Goal: Task Accomplishment & Management: Complete application form

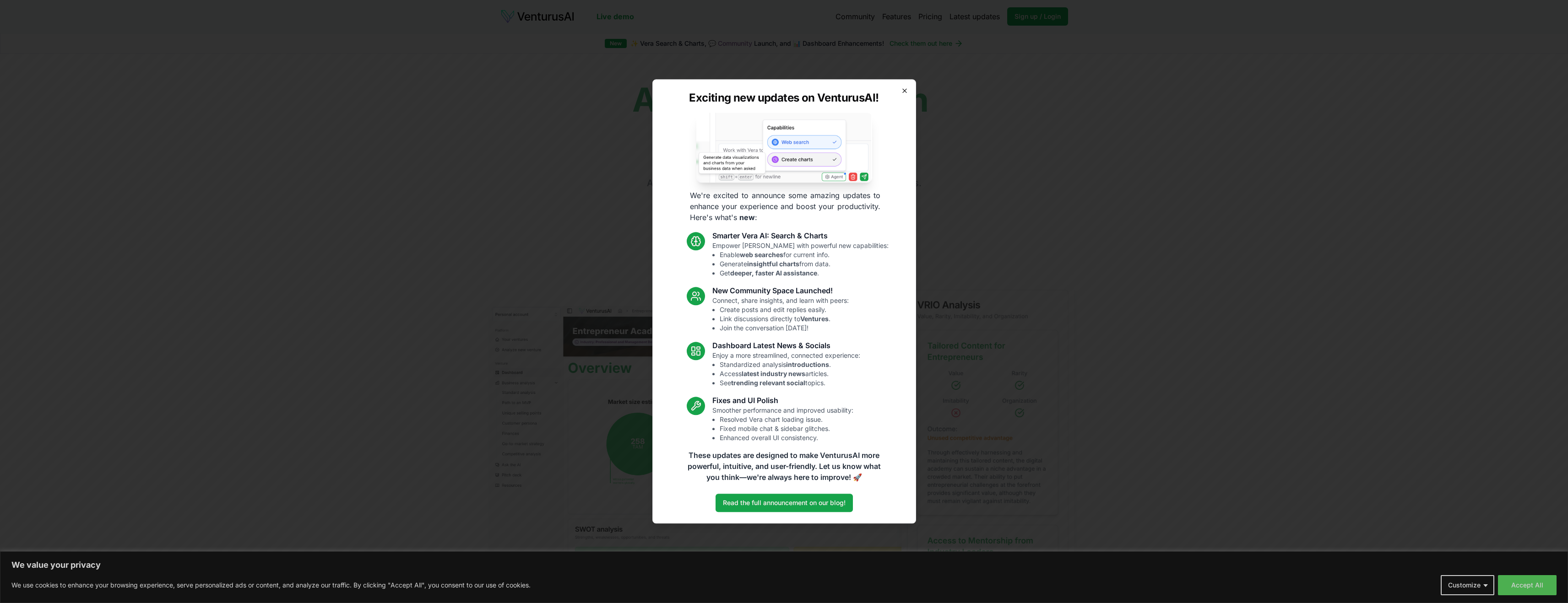
click at [906, 90] on icon "button" at bounding box center [905, 91] width 7 height 7
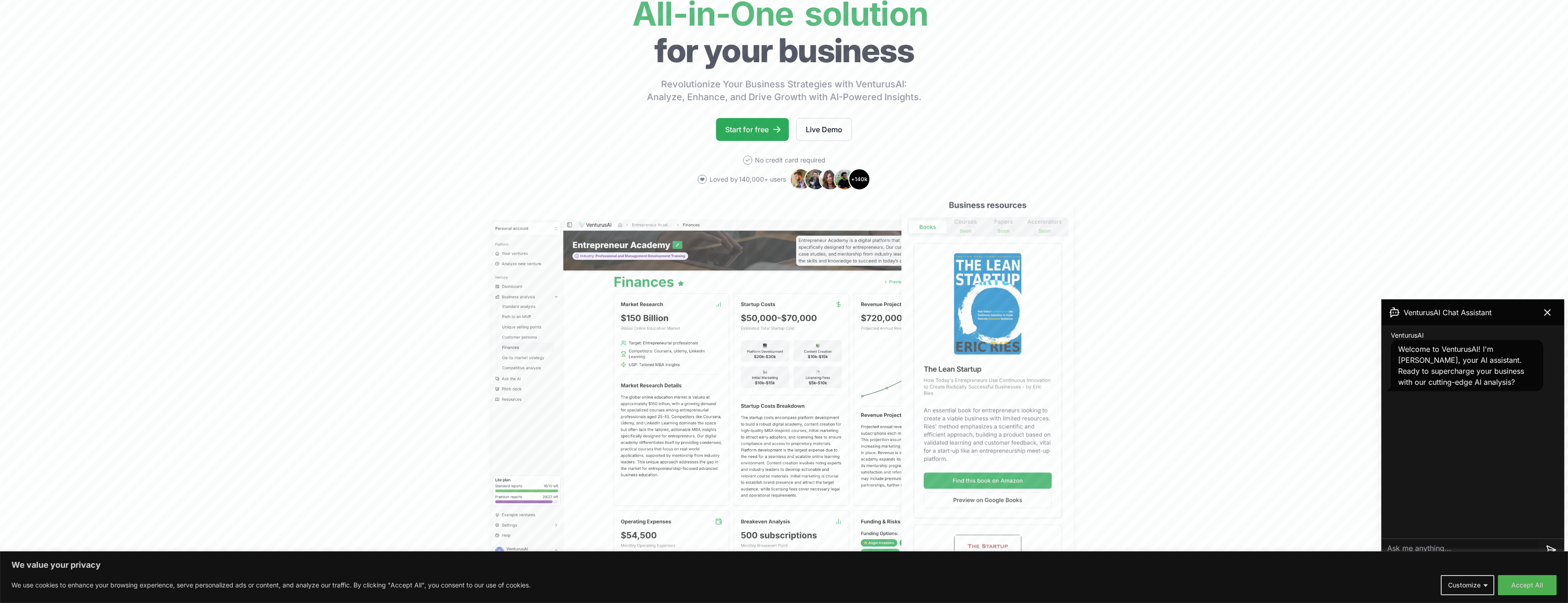
scroll to position [88, 0]
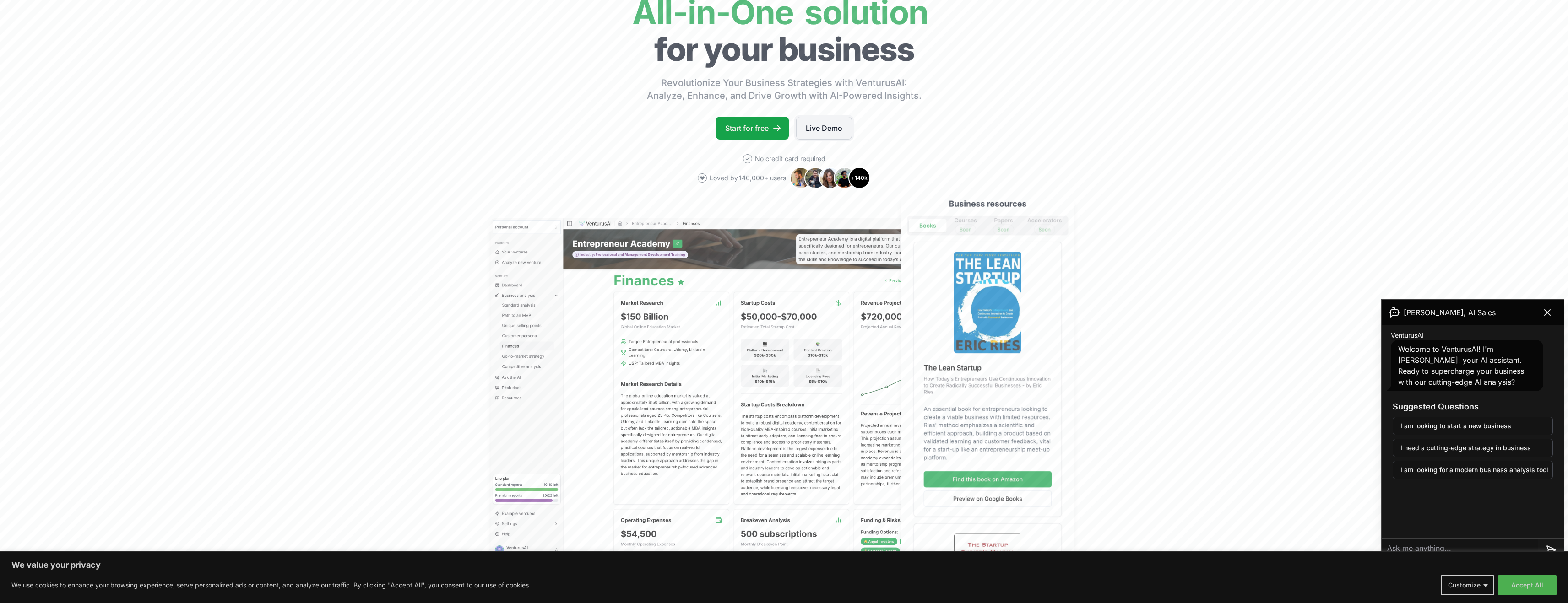
click at [845, 134] on link "Live Demo" at bounding box center [824, 128] width 56 height 23
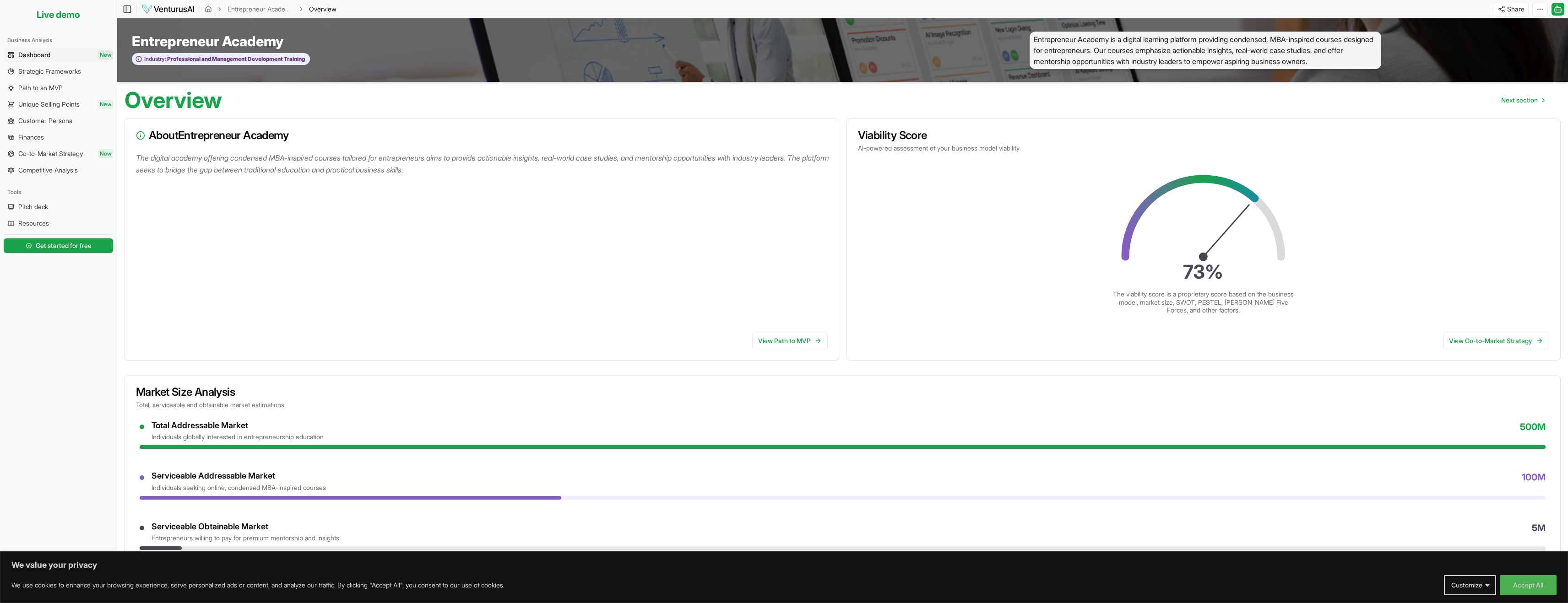
click at [1150, 277] on icon "73 %" at bounding box center [1203, 227] width 172 height 112
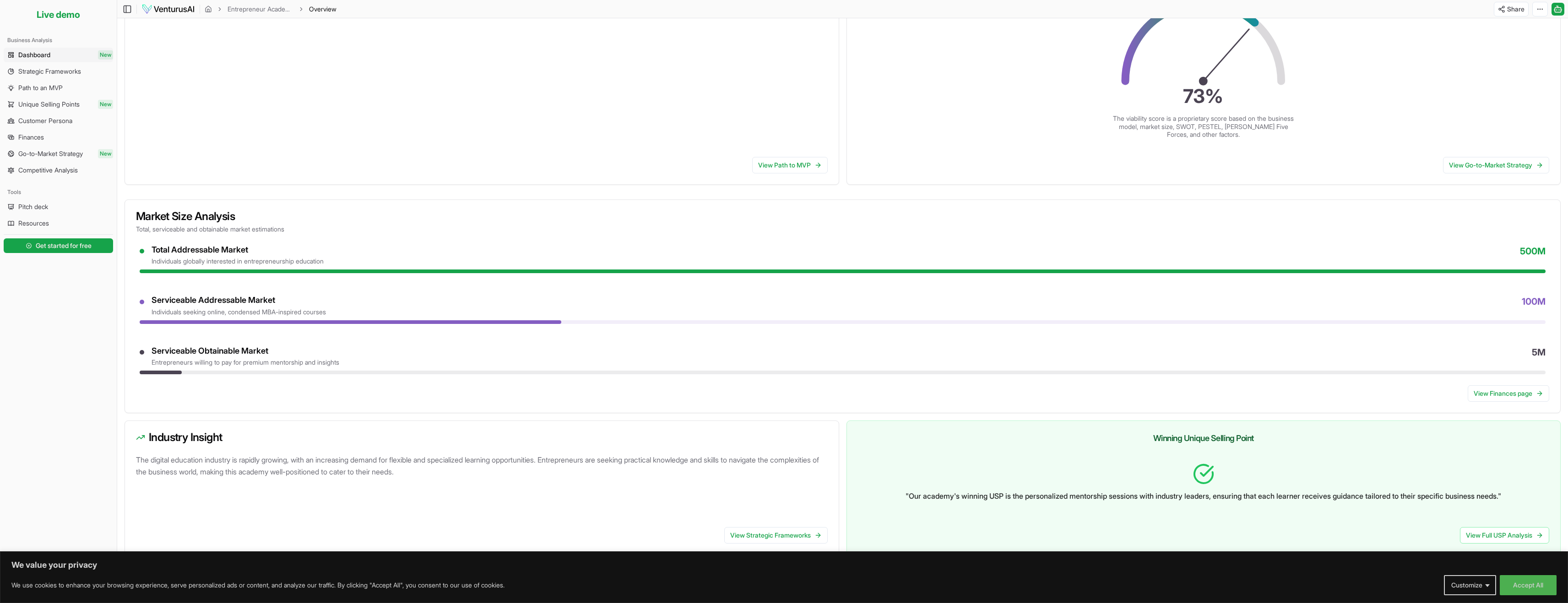
scroll to position [207, 0]
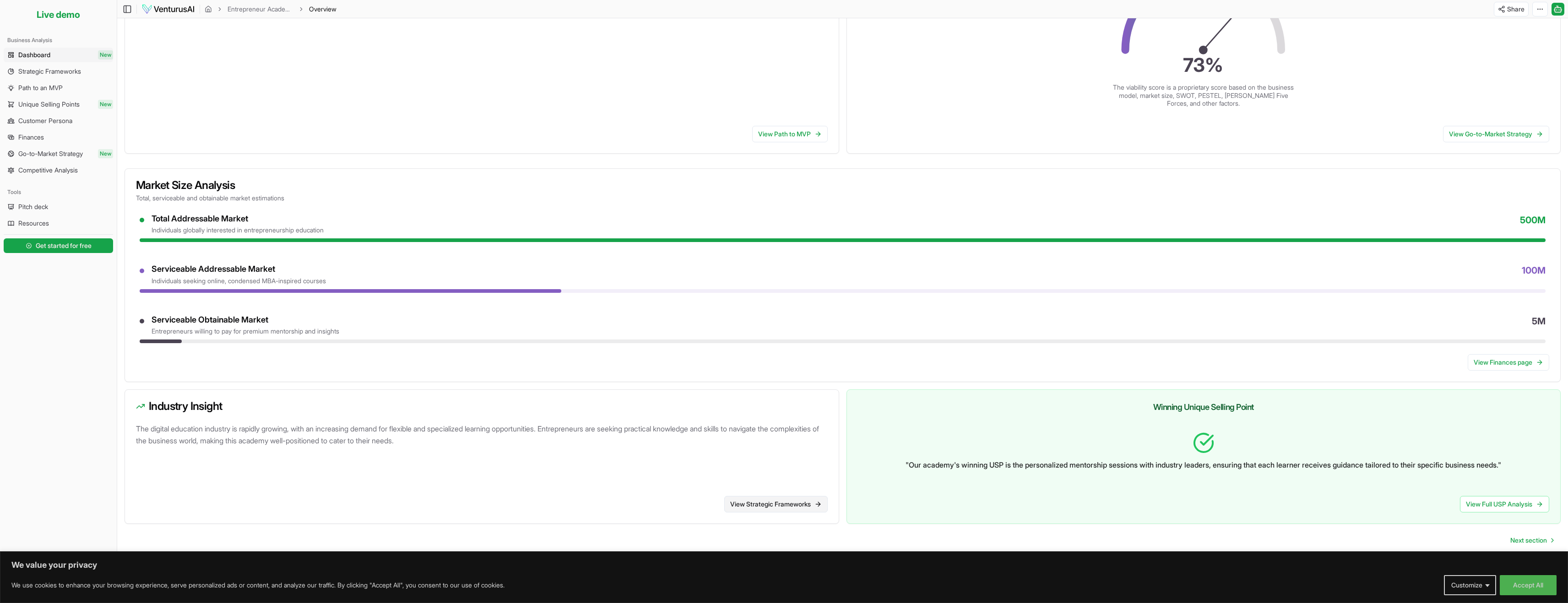
click at [785, 503] on link "View Strategic Frameworks" at bounding box center [776, 504] width 103 height 16
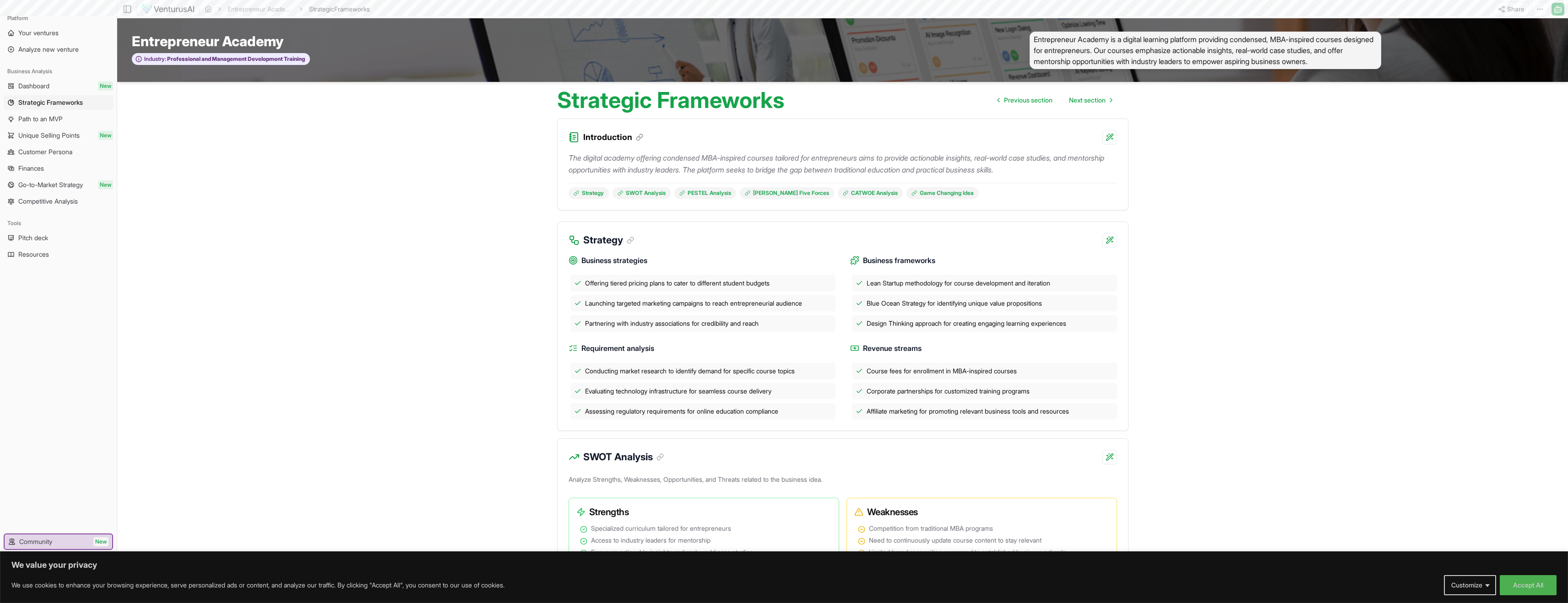
scroll to position [207, 0]
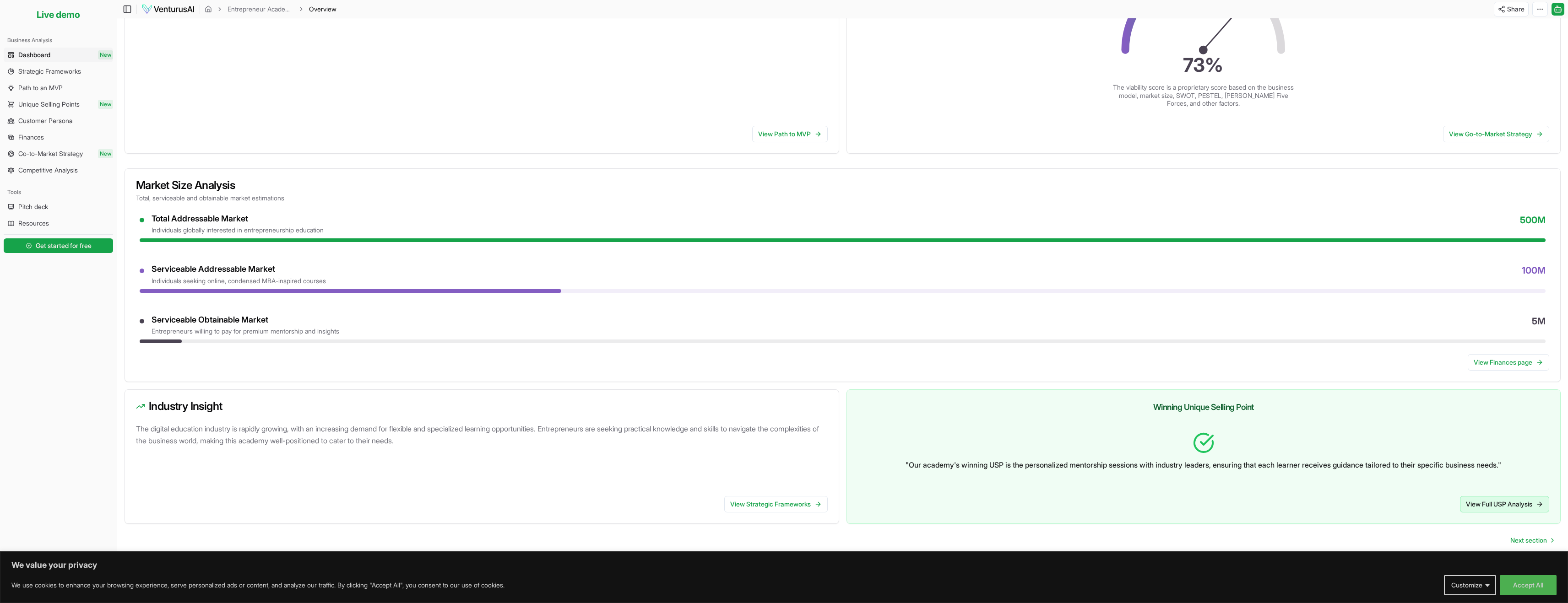
click at [1468, 506] on link "View Full USP Analysis" at bounding box center [1505, 504] width 89 height 16
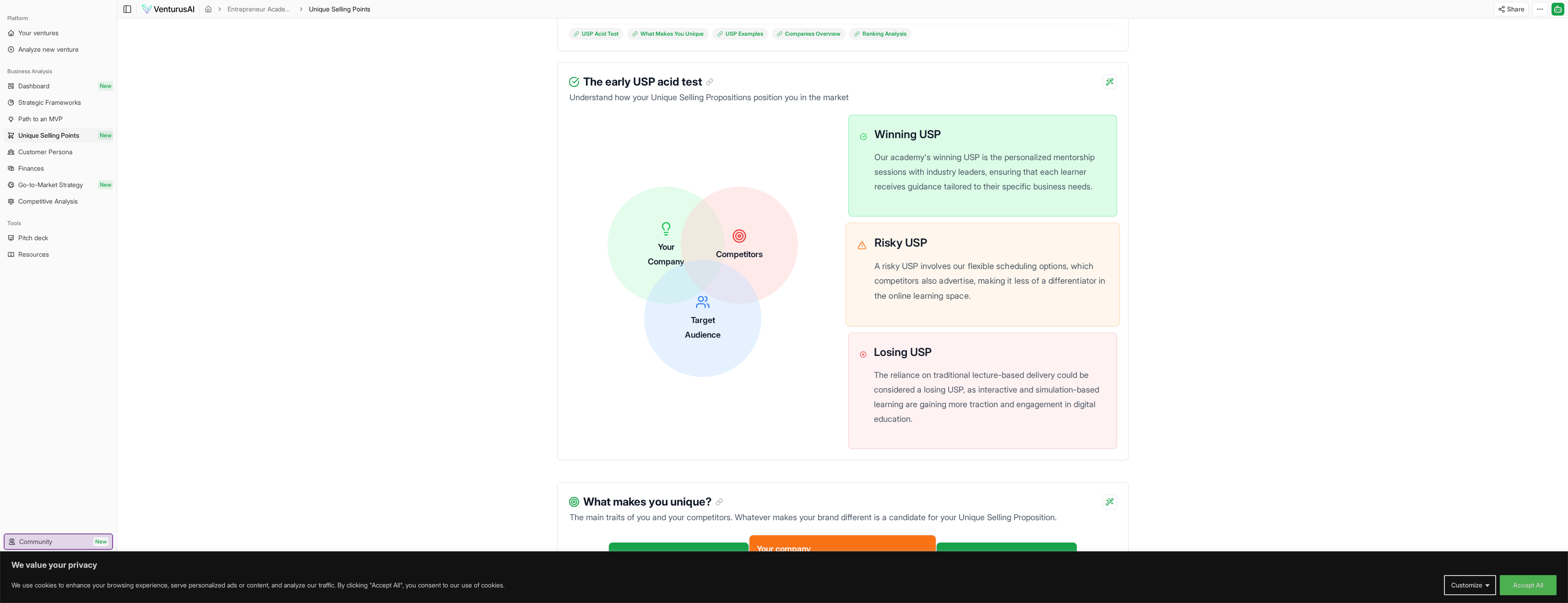
scroll to position [237, 0]
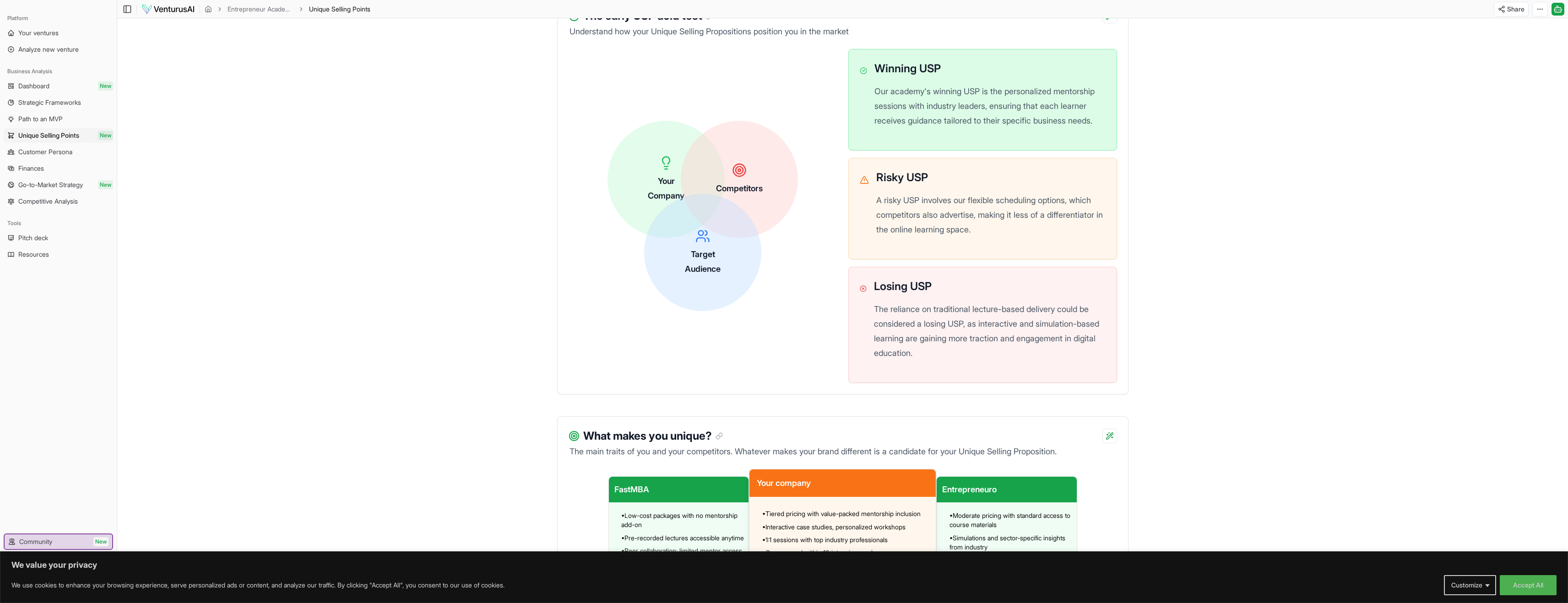
drag, startPoint x: 1214, startPoint y: 410, endPoint x: 1217, endPoint y: 400, distance: 10.4
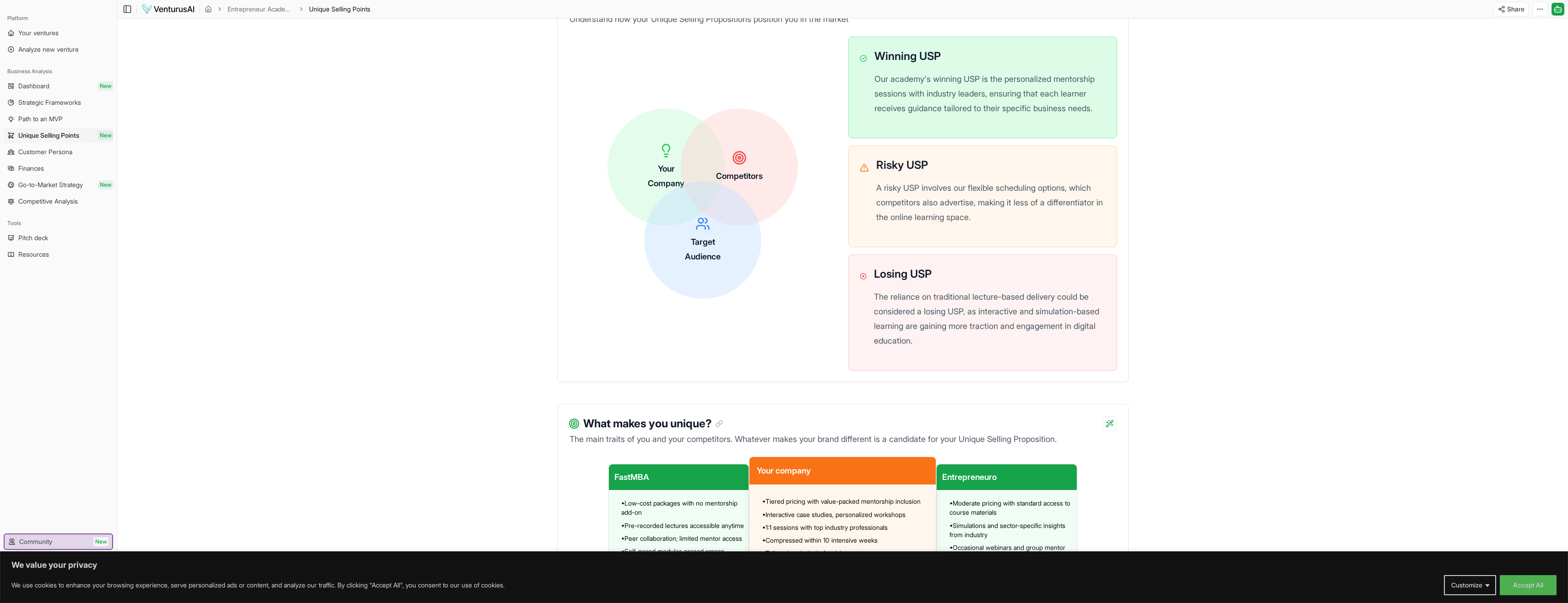
scroll to position [0, 0]
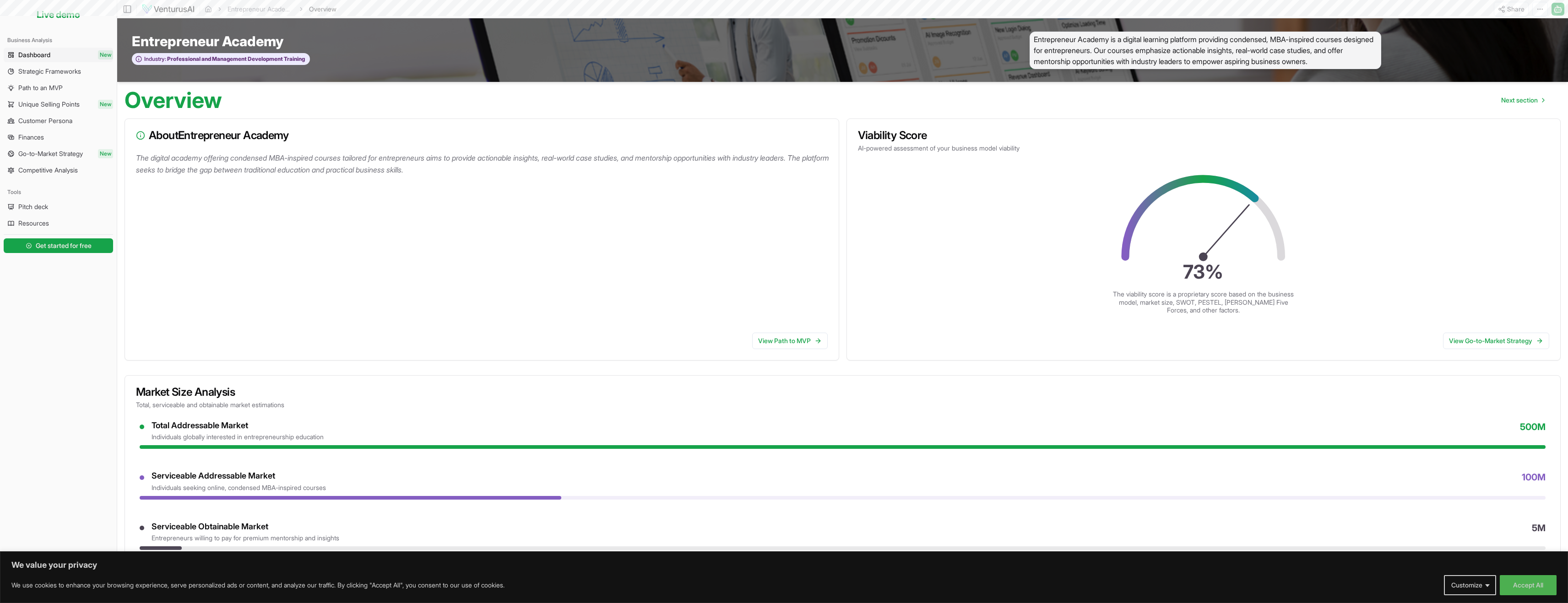
scroll to position [88, 0]
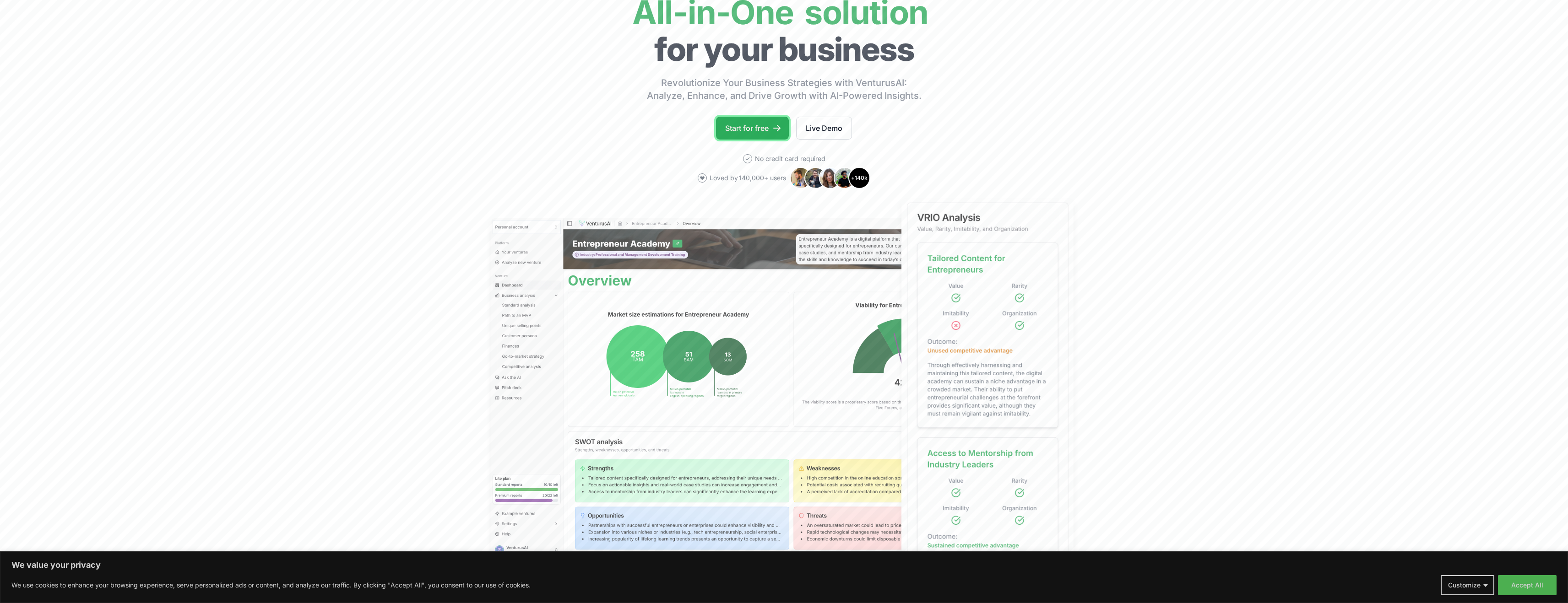
click at [754, 130] on link "Start for free" at bounding box center [752, 128] width 73 height 23
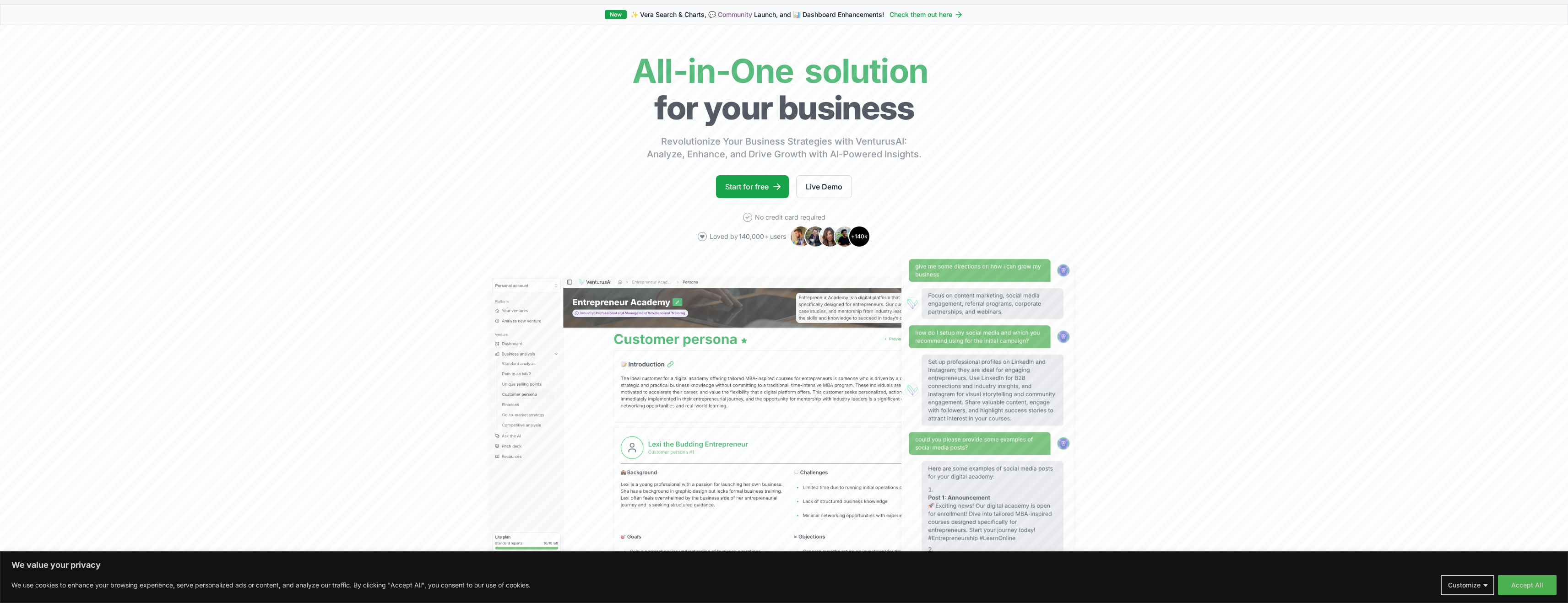
scroll to position [27, 0]
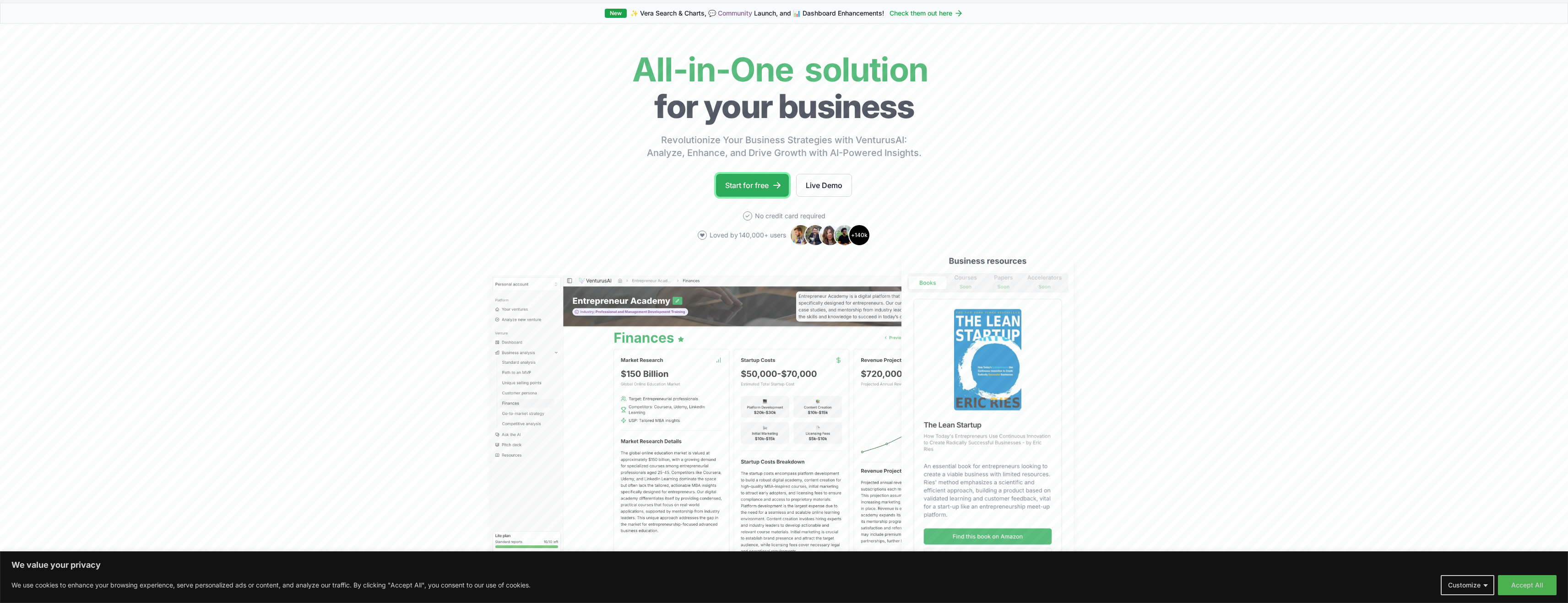
click at [773, 182] on icon at bounding box center [777, 185] width 9 height 9
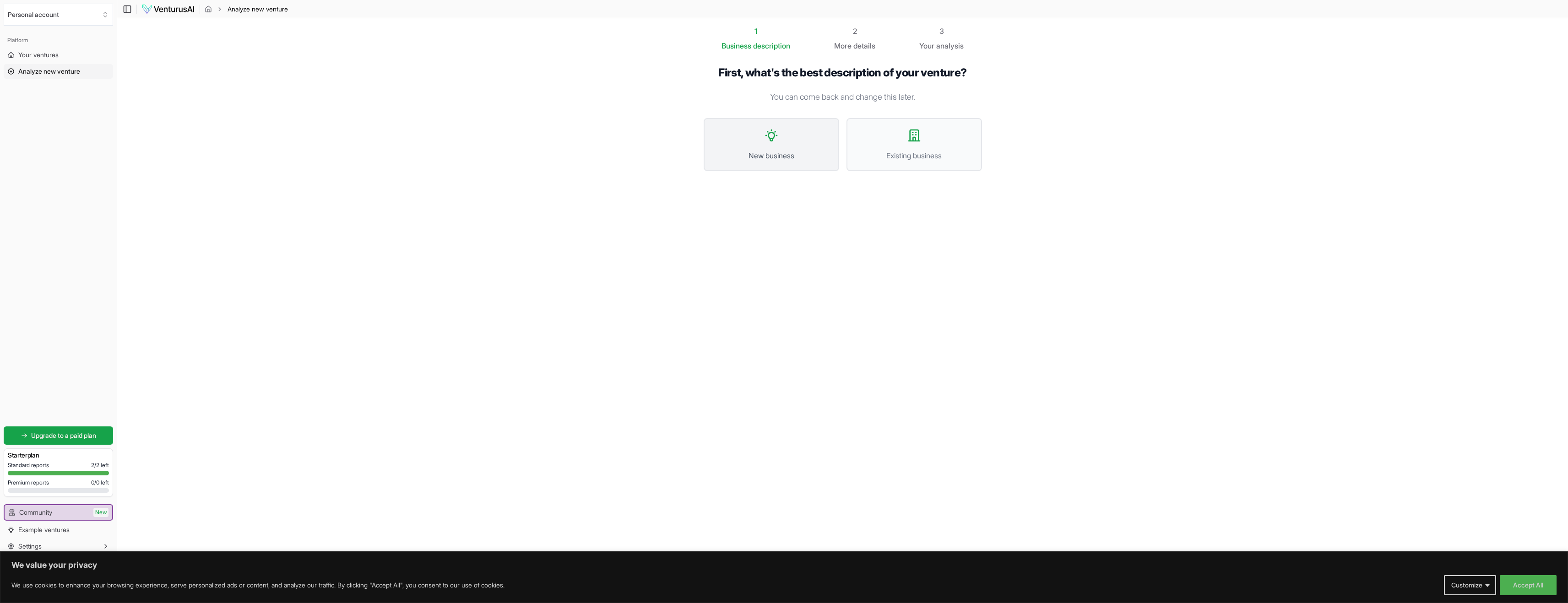
click at [783, 144] on button "New business" at bounding box center [771, 144] width 136 height 53
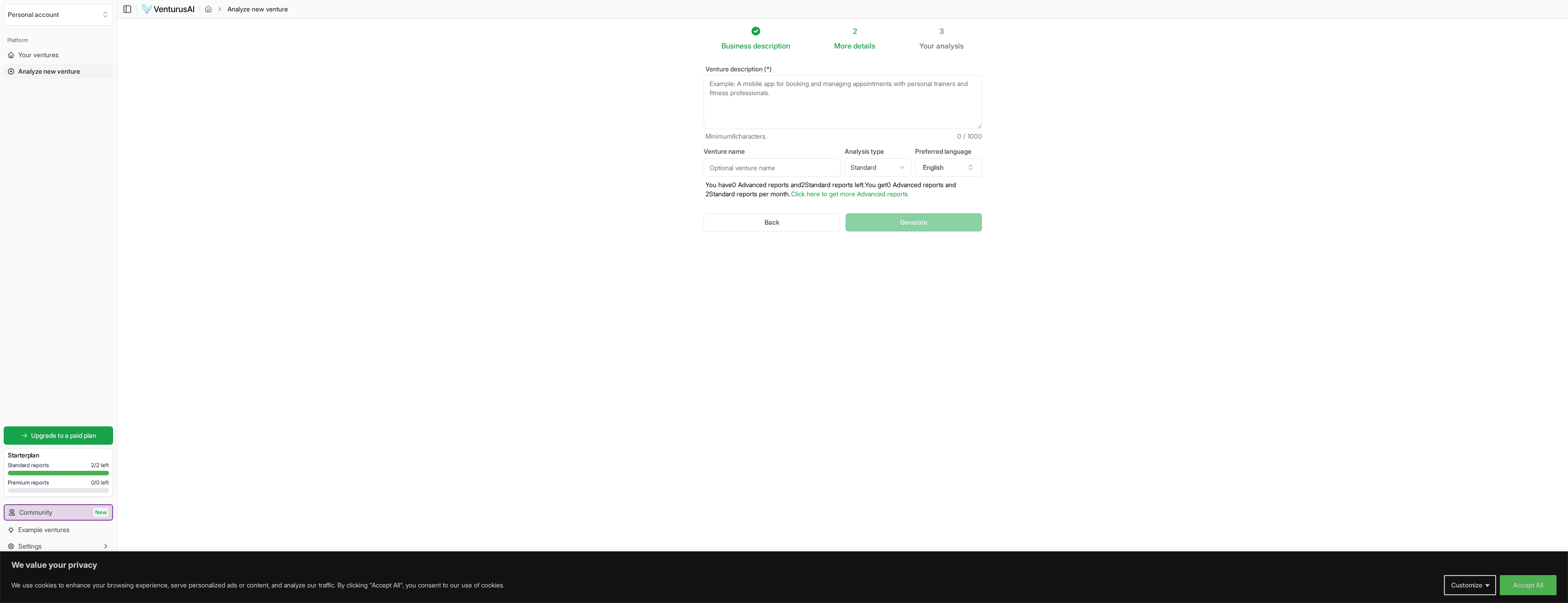
click at [791, 95] on textarea "Venture description (*)" at bounding box center [842, 102] width 278 height 54
type textarea "A web paage, for selling Ai apps through Affiliate marketing. I dont have any c…"
click at [904, 169] on html "We value your privacy We use cookies to enhance your browsing experience, serve…" at bounding box center [784, 301] width 1568 height 603
click at [974, 167] on icon "button" at bounding box center [970, 167] width 7 height 7
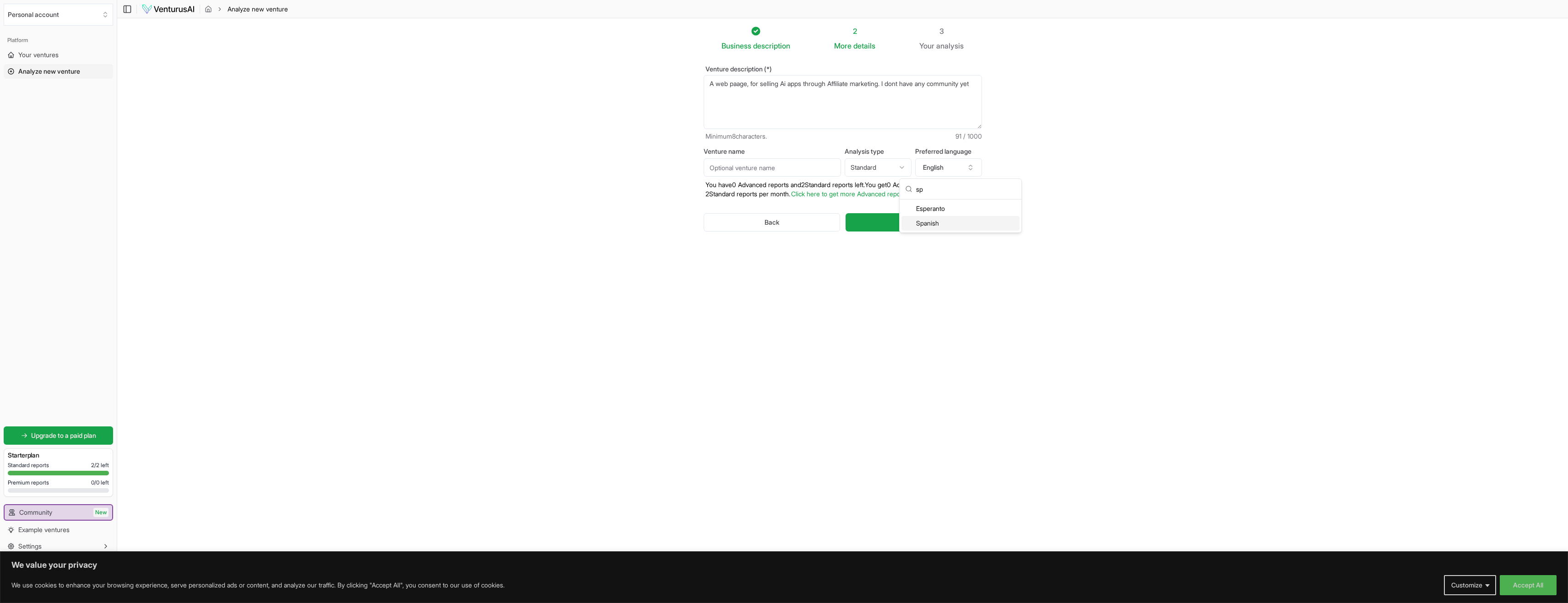
type input "sp"
click at [953, 226] on div "Spanish" at bounding box center [961, 223] width 118 height 15
drag, startPoint x: 751, startPoint y: 100, endPoint x: 705, endPoint y: 86, distance: 48.1
click at [705, 86] on textarea "A web paage, for selling Ai apps through Affiliate marketing. I dont have any c…" at bounding box center [842, 102] width 278 height 54
click at [945, 83] on textarea "A web paage, for selling Ai apps through Affiliate marketing. I dont have any c…" at bounding box center [842, 102] width 278 height 54
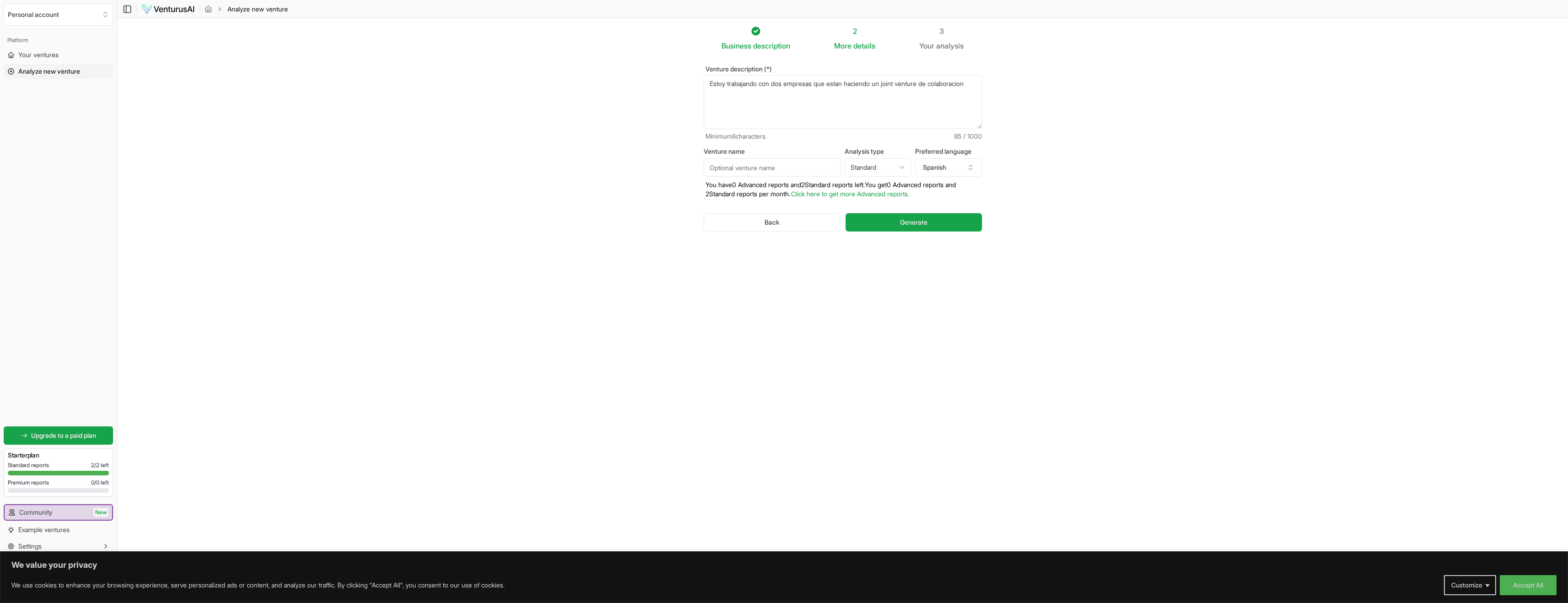
click at [749, 92] on textarea "A web paage, for selling Ai apps through Affiliate marketing. I dont have any c…" at bounding box center [842, 102] width 278 height 54
click at [821, 82] on textarea "A web paage, for selling Ai apps through Affiliate marketing. I dont have any c…" at bounding box center [842, 102] width 278 height 54
click at [838, 94] on textarea "A web paage, for selling Ai apps through Affiliate marketing. I dont have any c…" at bounding box center [842, 102] width 278 height 54
click at [741, 120] on textarea "A web paage, for selling Ai apps through Affiliate marketing. I dont have any c…" at bounding box center [842, 102] width 278 height 54
click at [786, 122] on textarea "A web paage, for selling Ai apps through Affiliate marketing. I dont have any c…" at bounding box center [842, 102] width 278 height 54
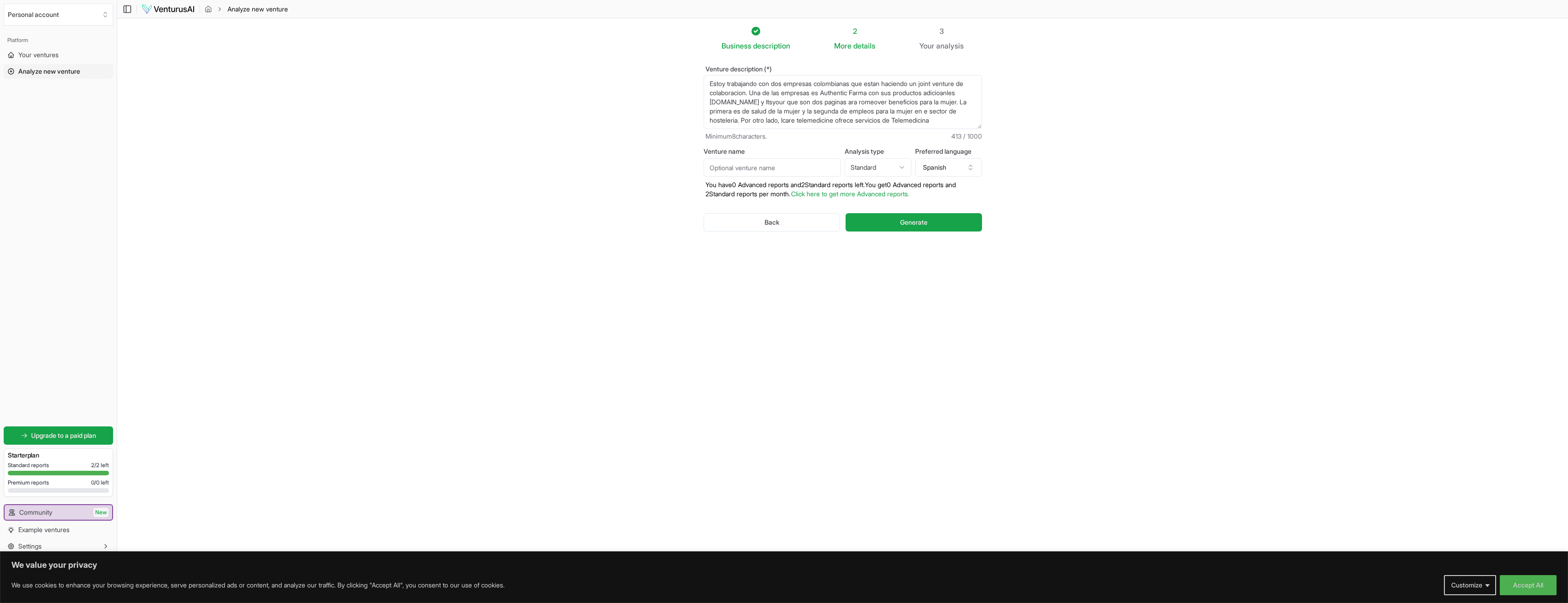
click at [873, 103] on textarea "A web paage, for selling Ai apps through Affiliate marketing. I dont have any c…" at bounding box center [842, 102] width 278 height 54
click at [889, 103] on textarea "A web paage, for selling Ai apps through Affiliate marketing. I dont have any c…" at bounding box center [842, 102] width 278 height 54
click at [836, 112] on textarea "A web paage, for selling Ai apps through Affiliate marketing. I dont have any c…" at bounding box center [842, 102] width 278 height 54
click at [814, 111] on textarea "A web paage, for selling Ai apps through Affiliate marketing. I dont have any c…" at bounding box center [842, 102] width 278 height 54
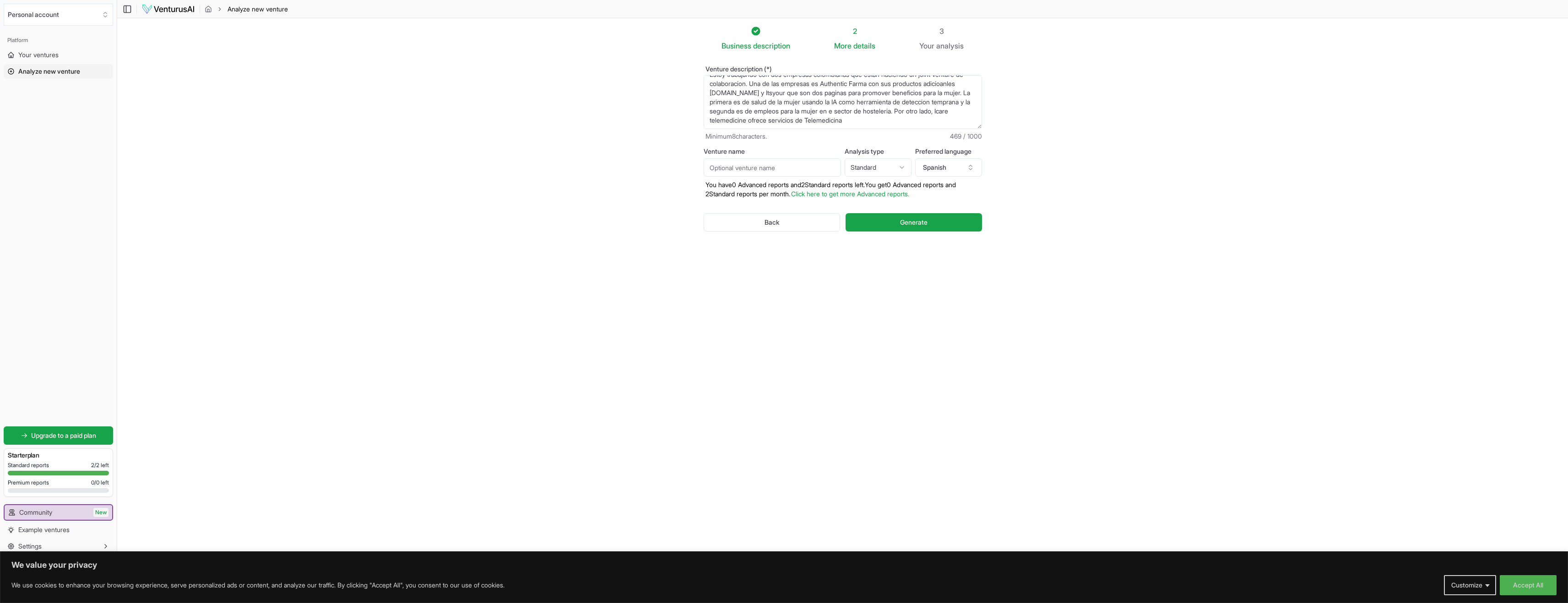
click at [912, 110] on textarea "A web paage, for selling Ai apps through Affiliate marketing. I dont have any c…" at bounding box center [842, 102] width 278 height 54
click at [952, 117] on textarea "A web paage, for selling Ai apps through Affiliate marketing. I dont have any c…" at bounding box center [842, 102] width 278 height 54
click at [761, 124] on textarea "A web paage, for selling Ai apps through Affiliate marketing. I dont have any c…" at bounding box center [842, 102] width 278 height 54
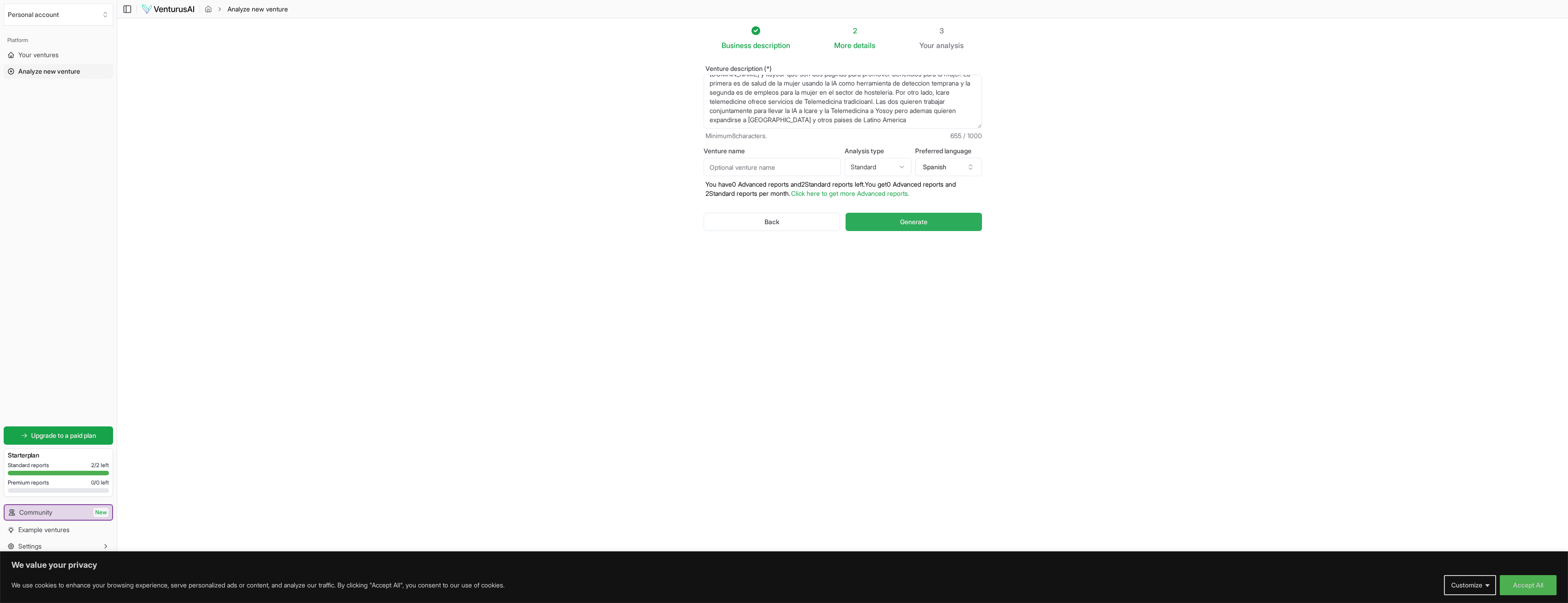
type textarea "Estoy trabajando con dos empresas colombianas que estan haciendo un joint ventu…"
click at [873, 221] on button "Generate" at bounding box center [913, 222] width 136 height 18
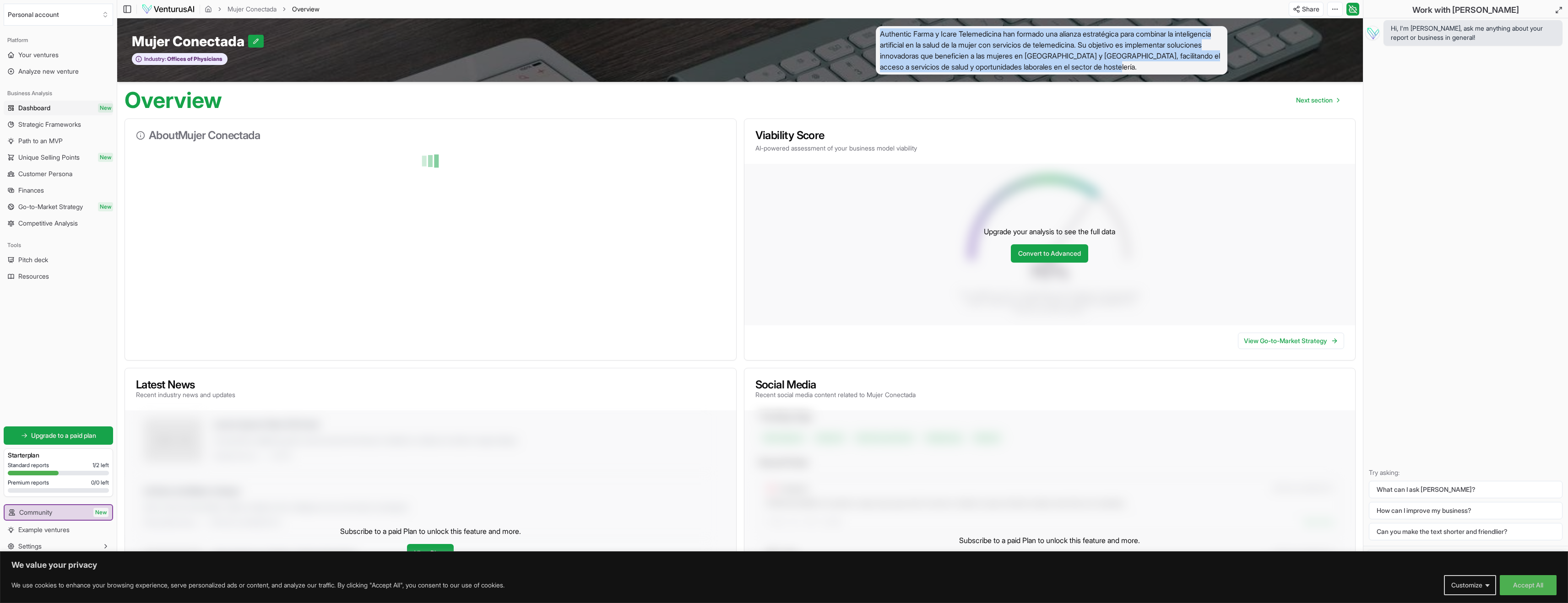
drag, startPoint x: 922, startPoint y: 80, endPoint x: 858, endPoint y: 32, distance: 80.0
click at [858, 32] on div "Authentic Farma y Icare Telemedicina han formado una alianza estratégica para c…" at bounding box center [1052, 50] width 623 height 49
copy span "Authentic Farma y Icare Telemedicina han formado una alianza estratégica para c…"
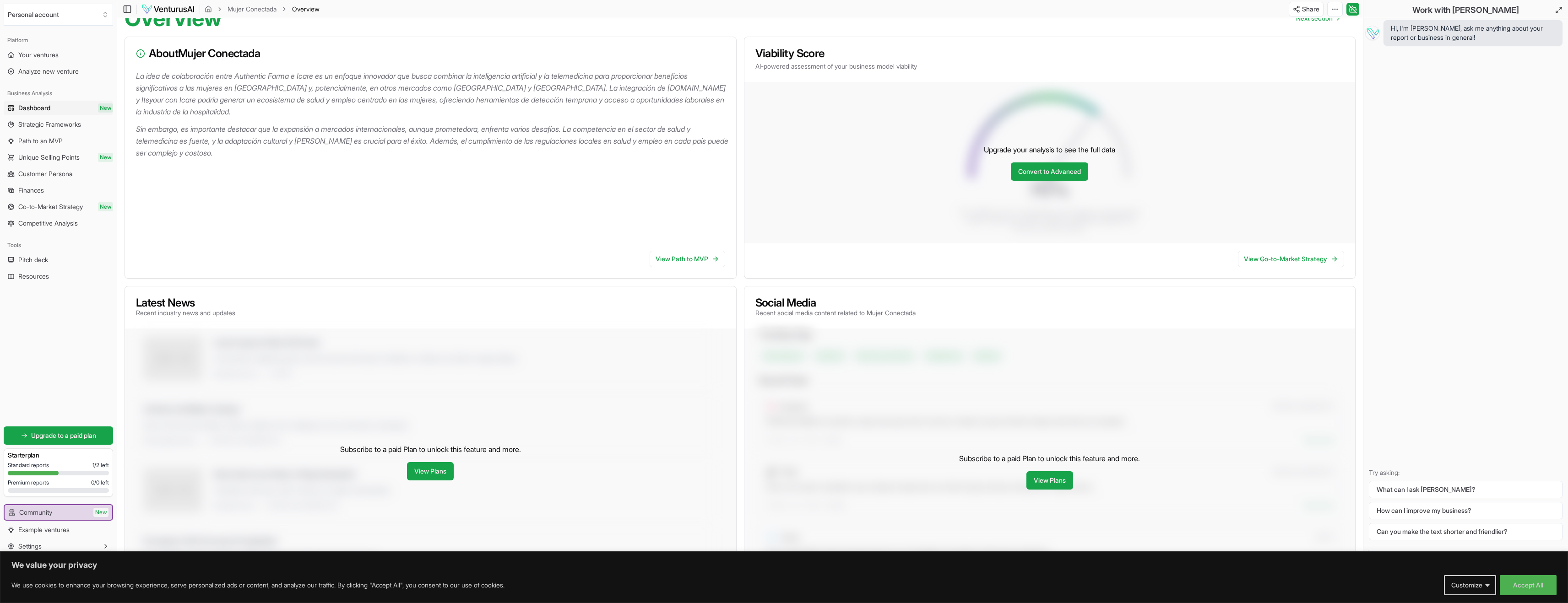
scroll to position [86, 0]
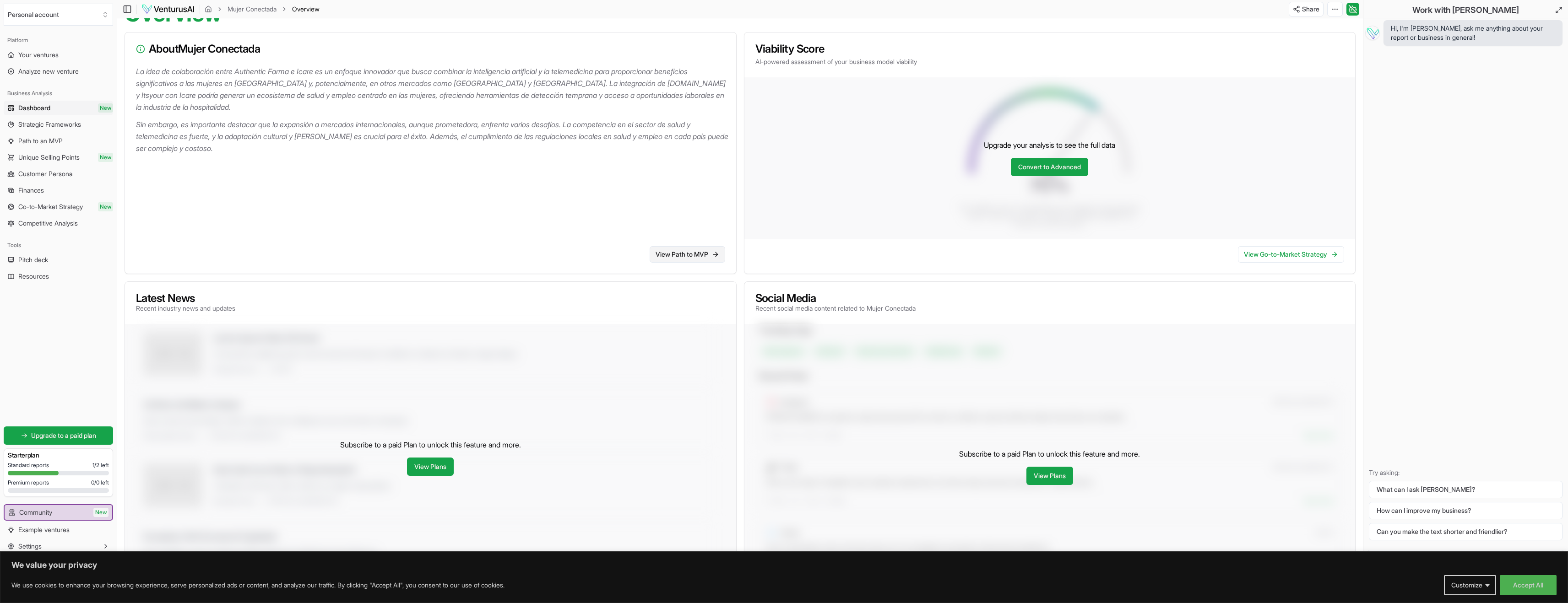
click at [670, 263] on link "View Path to MVP" at bounding box center [687, 254] width 75 height 16
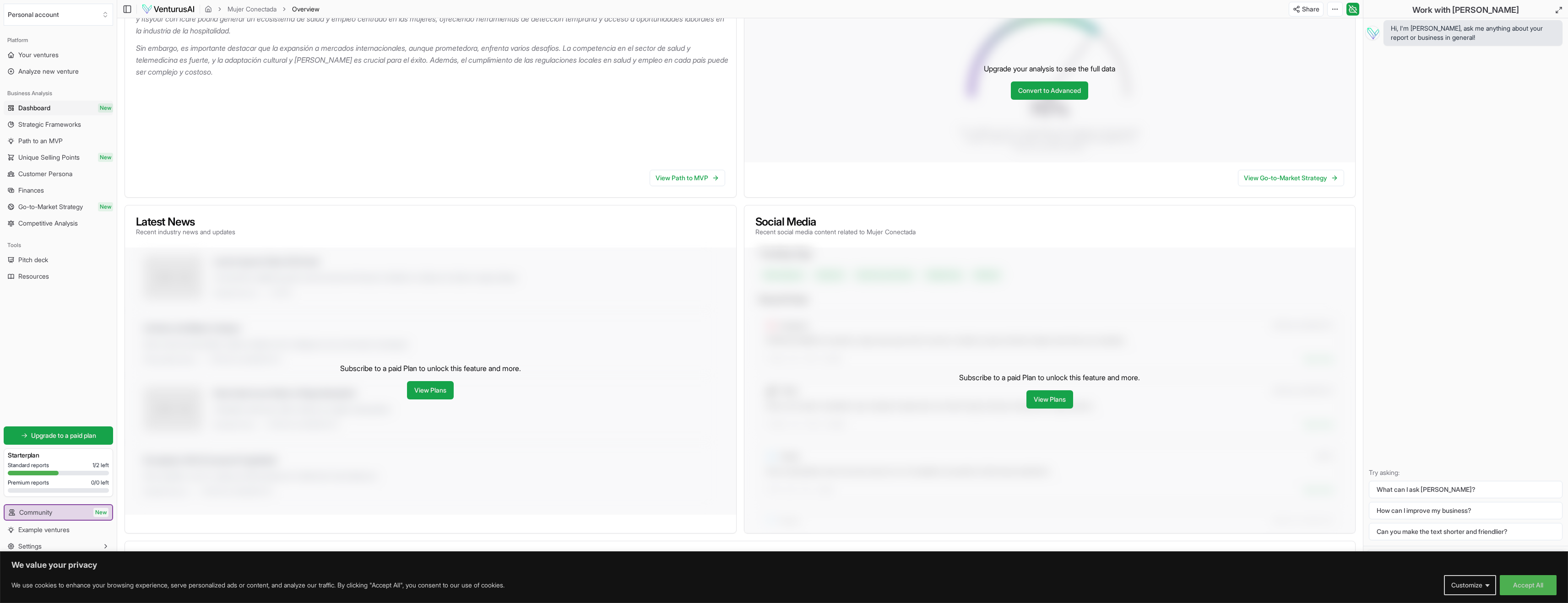
scroll to position [164, 0]
click at [437, 399] on link "View Plans" at bounding box center [430, 390] width 47 height 18
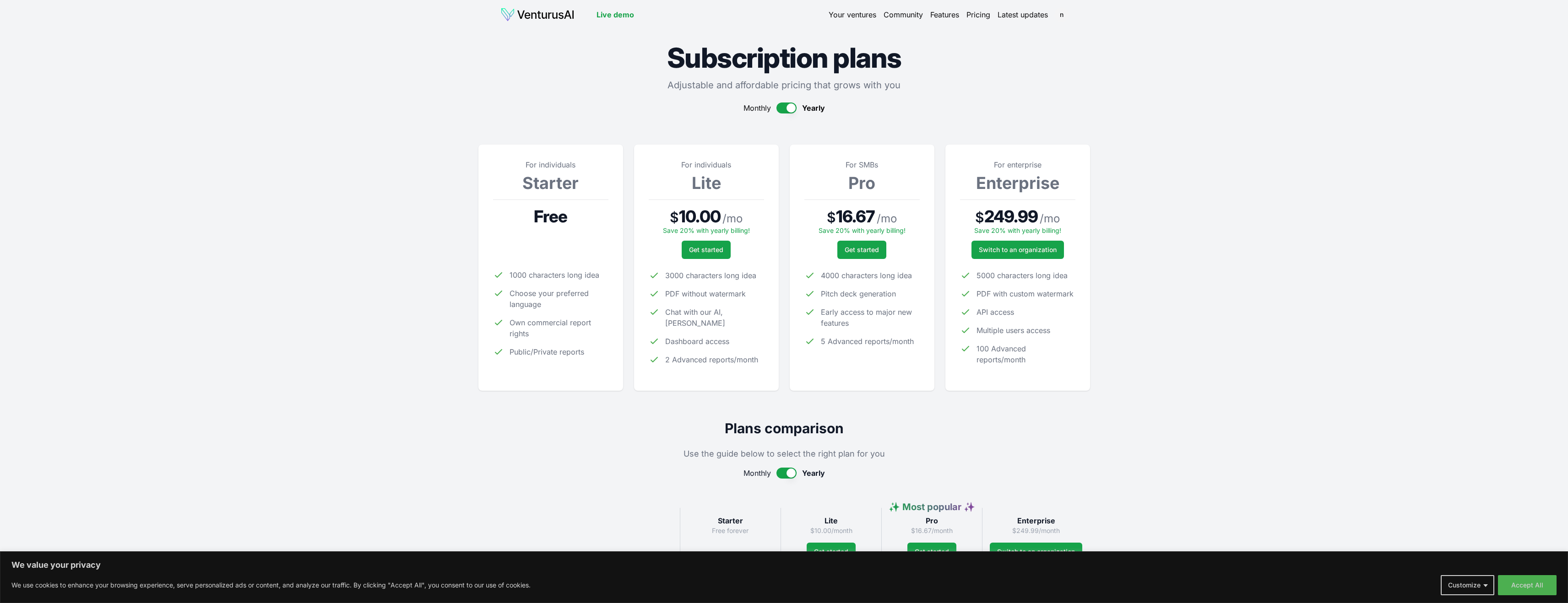
click at [855, 17] on link "Your ventures" at bounding box center [852, 15] width 47 height 11
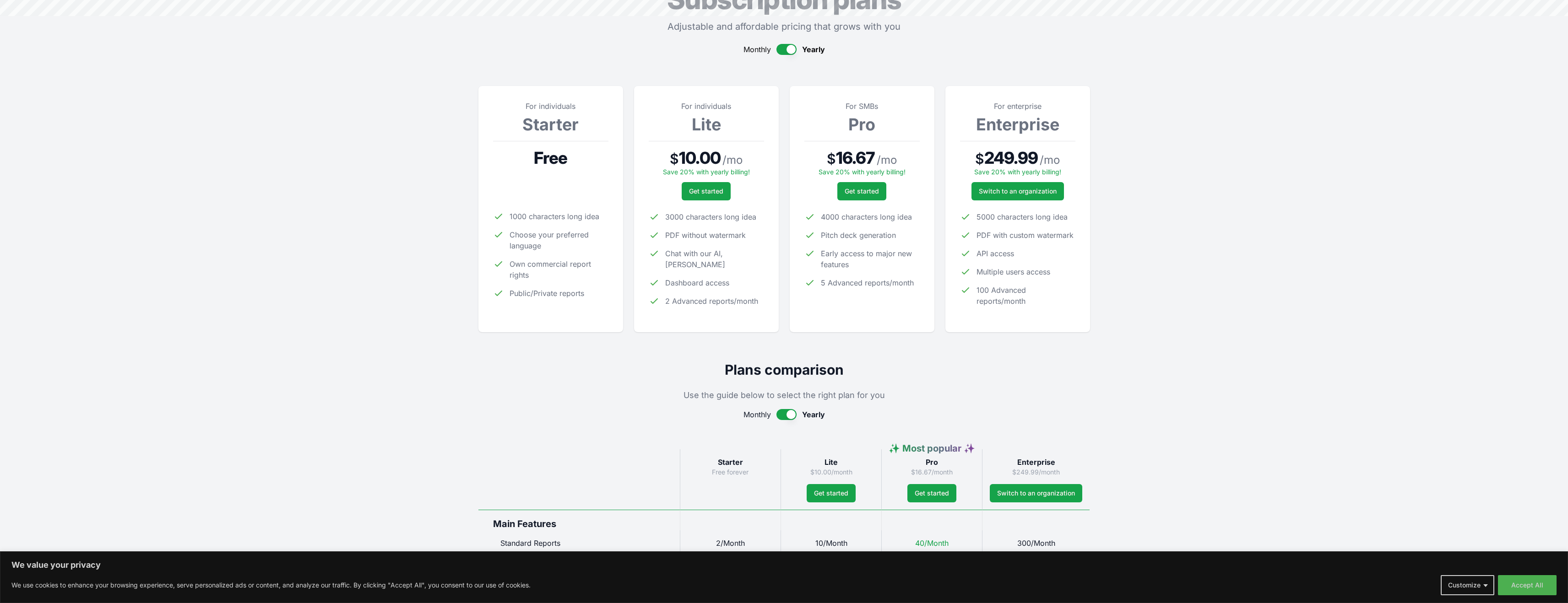
scroll to position [70, 0]
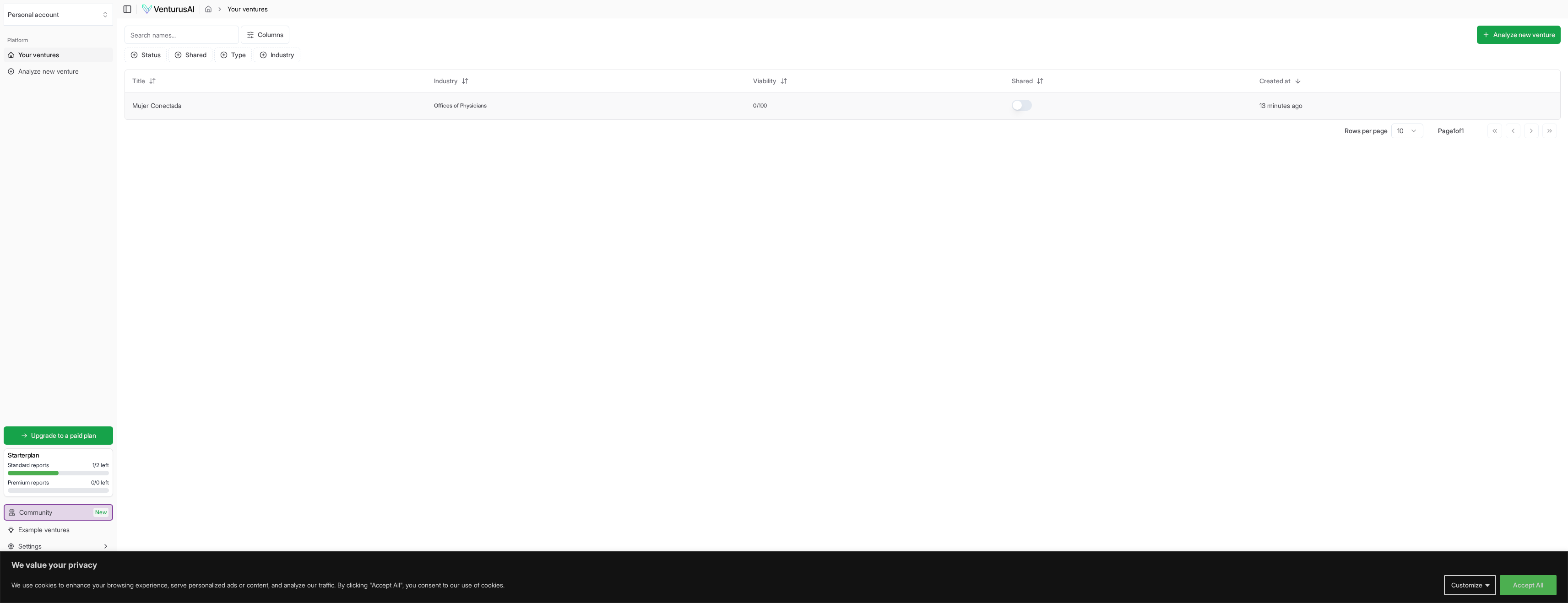
click at [178, 111] on td "Mujer Conectada" at bounding box center [276, 105] width 302 height 27
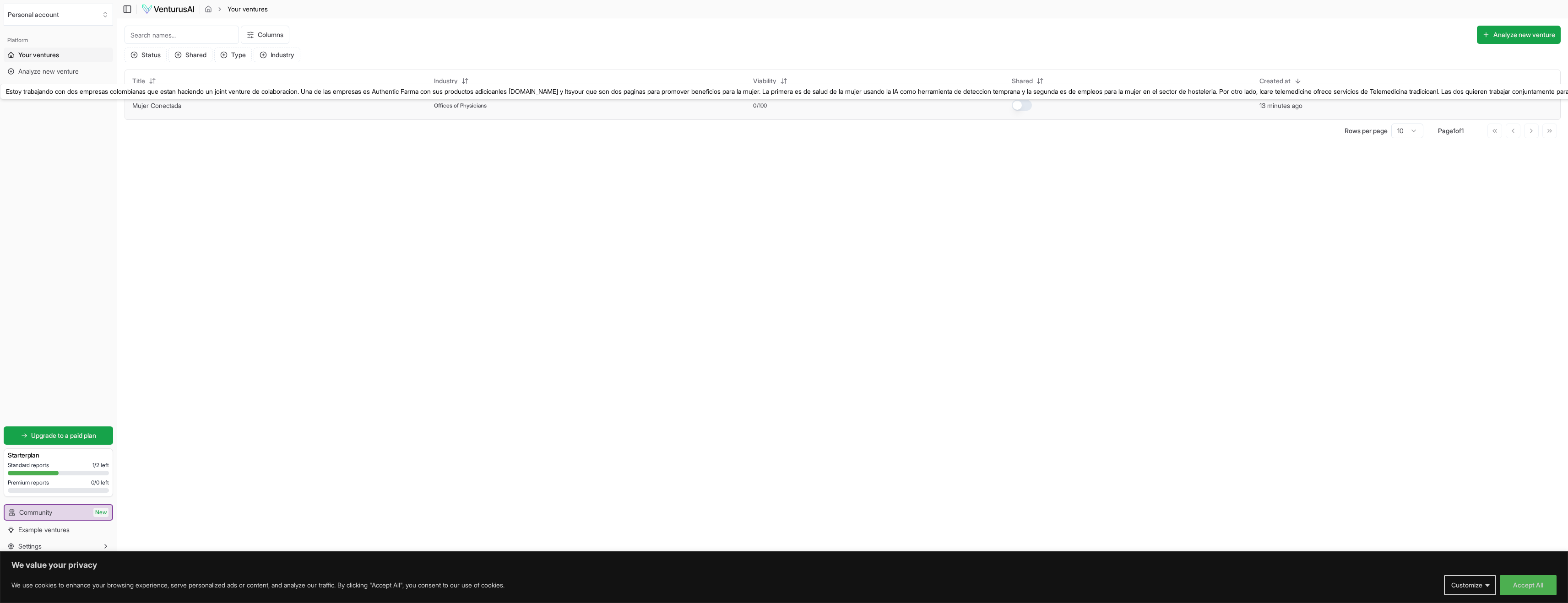
click at [177, 108] on link "Mujer Conectada" at bounding box center [156, 105] width 49 height 8
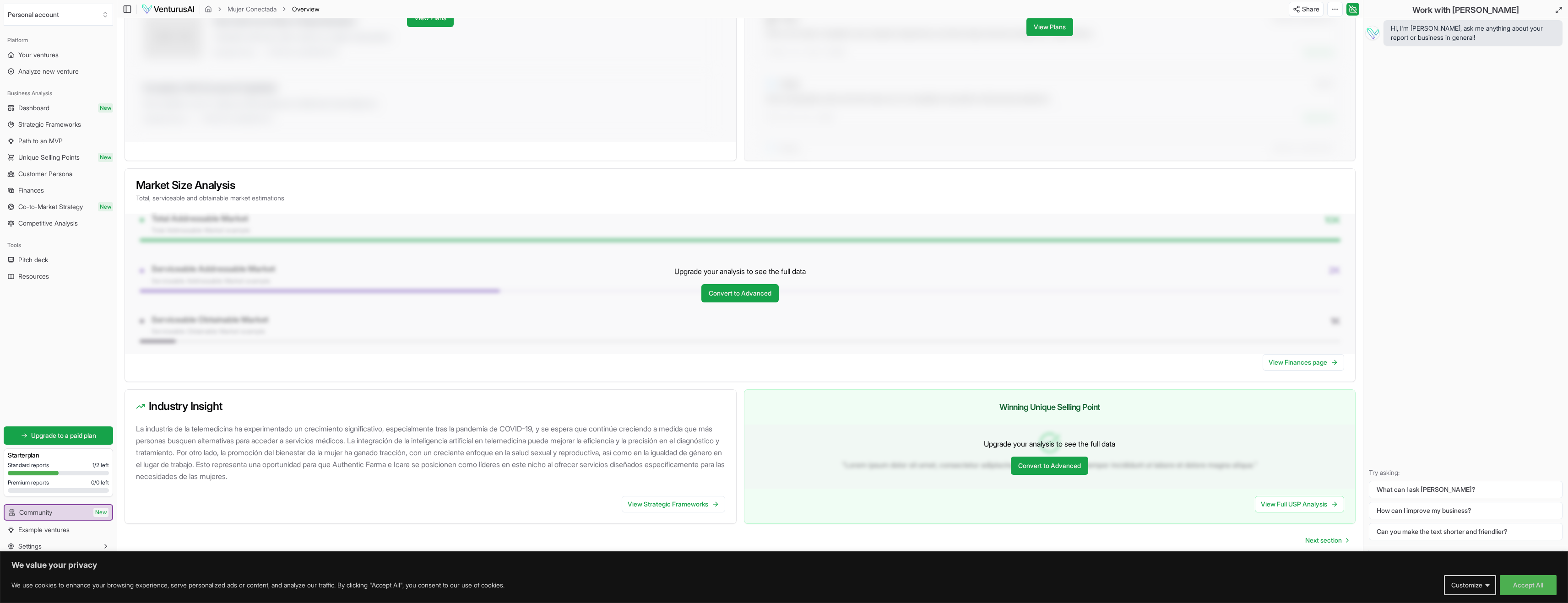
scroll to position [546, 0]
click at [674, 508] on link "View Strategic Frameworks" at bounding box center [673, 504] width 103 height 16
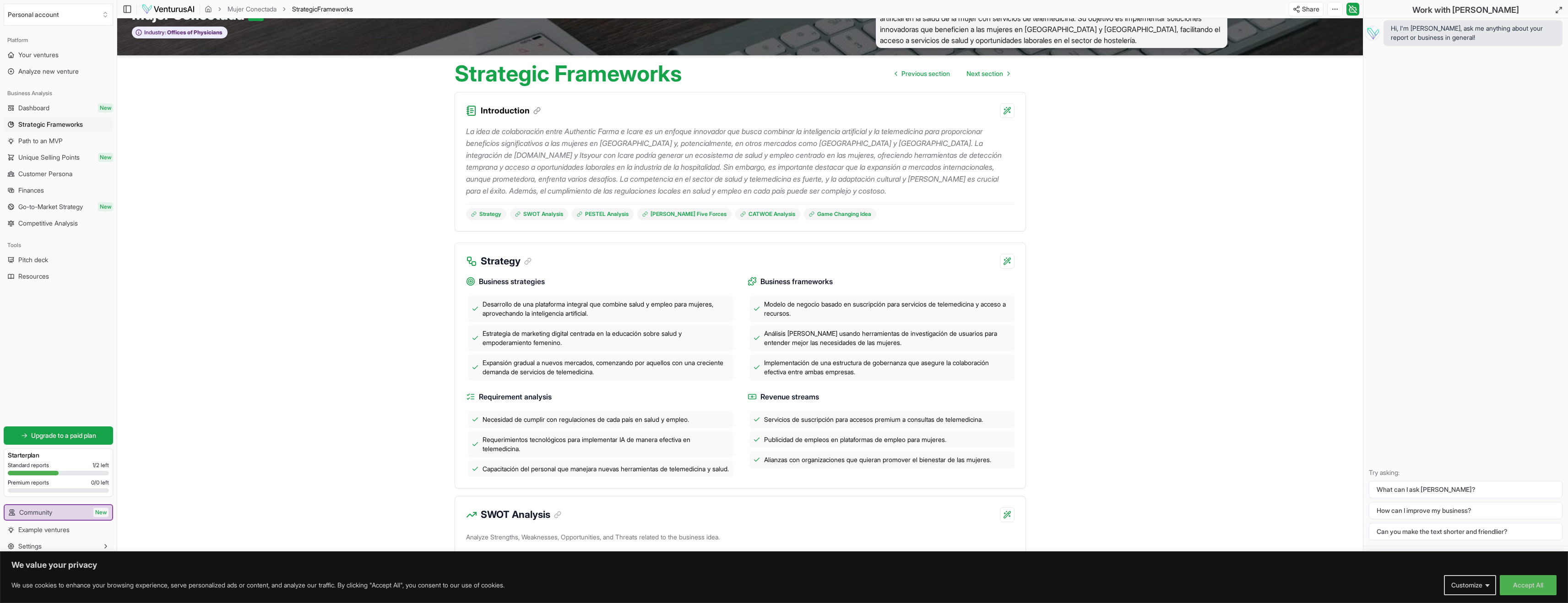
scroll to position [27, 0]
click at [60, 108] on link "Dashboard New" at bounding box center [58, 108] width 110 height 15
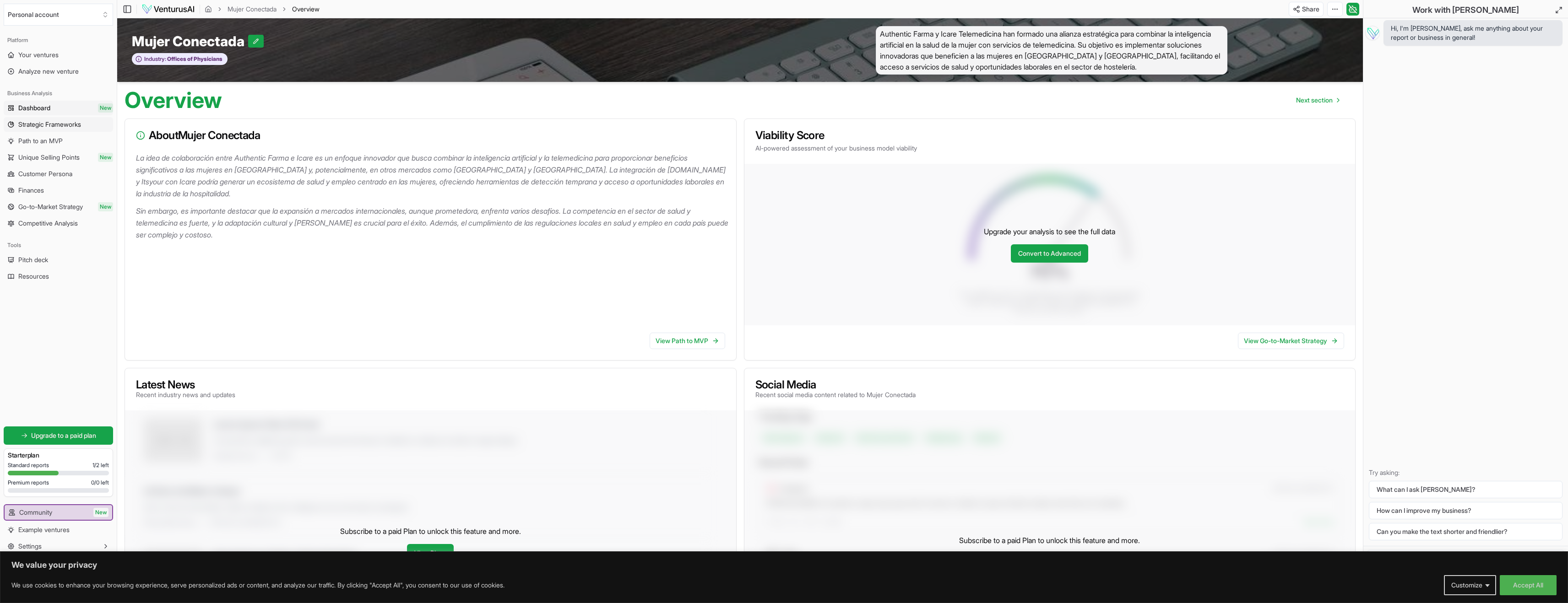
click at [56, 120] on span "Strategic Frameworks" at bounding box center [49, 124] width 63 height 9
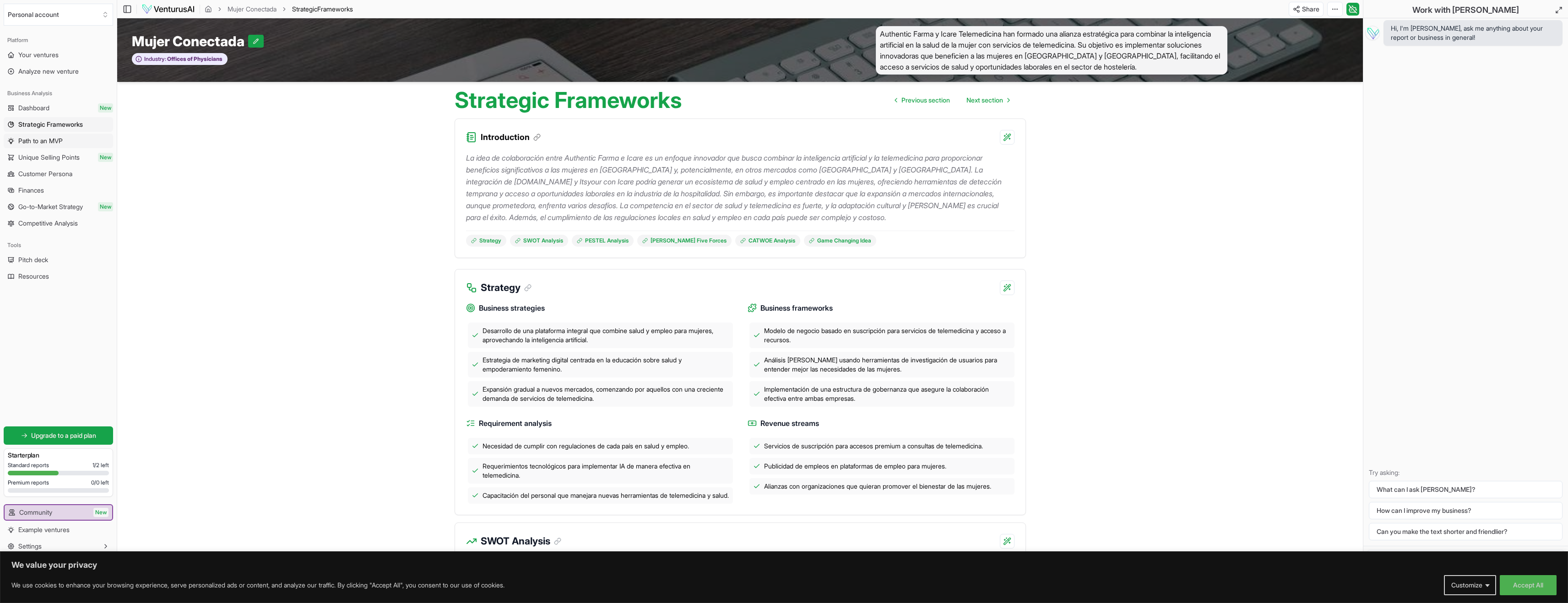
click at [52, 139] on span "Path to an MVP" at bounding box center [40, 141] width 44 height 9
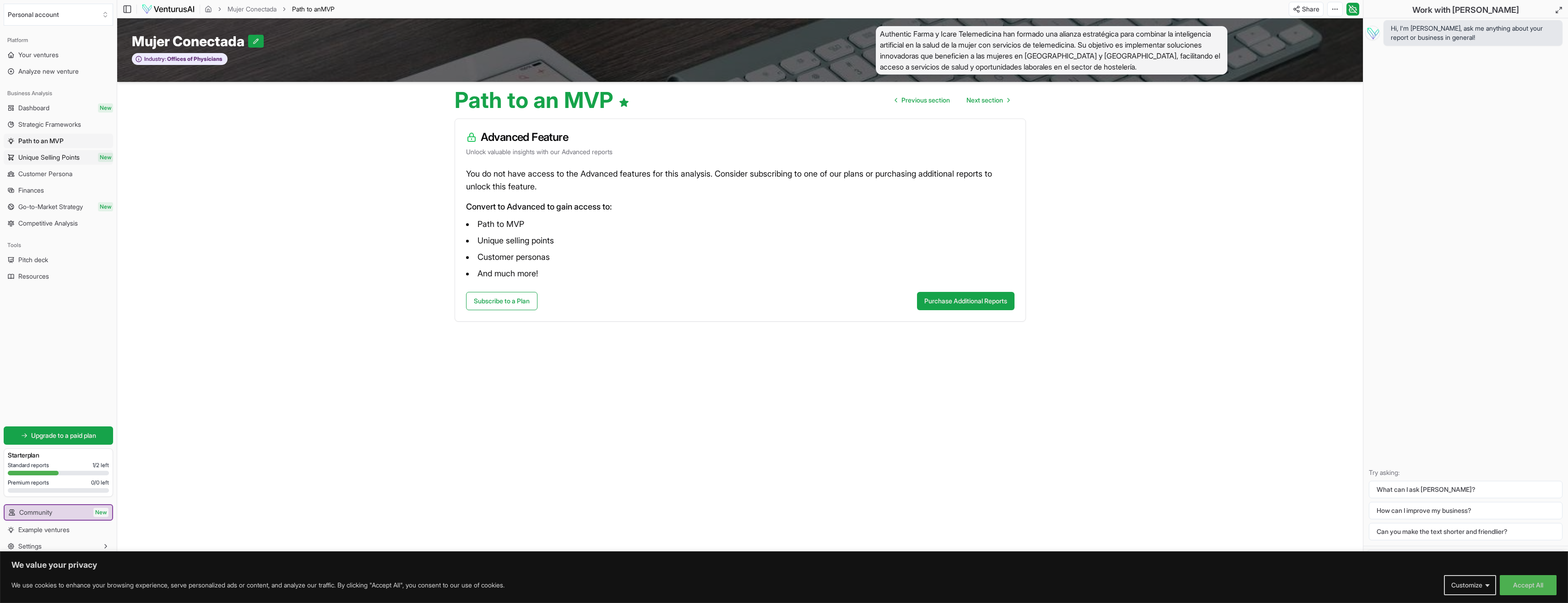
click at [56, 157] on span "Unique Selling Points" at bounding box center [49, 157] width 61 height 9
click at [56, 158] on span "Unique Selling Points" at bounding box center [49, 157] width 61 height 9
click at [61, 176] on span "Customer Persona" at bounding box center [45, 173] width 54 height 9
click at [63, 206] on span "Go-to-Market Strategy" at bounding box center [51, 206] width 65 height 9
click at [61, 226] on span "Competitive Analysis" at bounding box center [48, 223] width 60 height 9
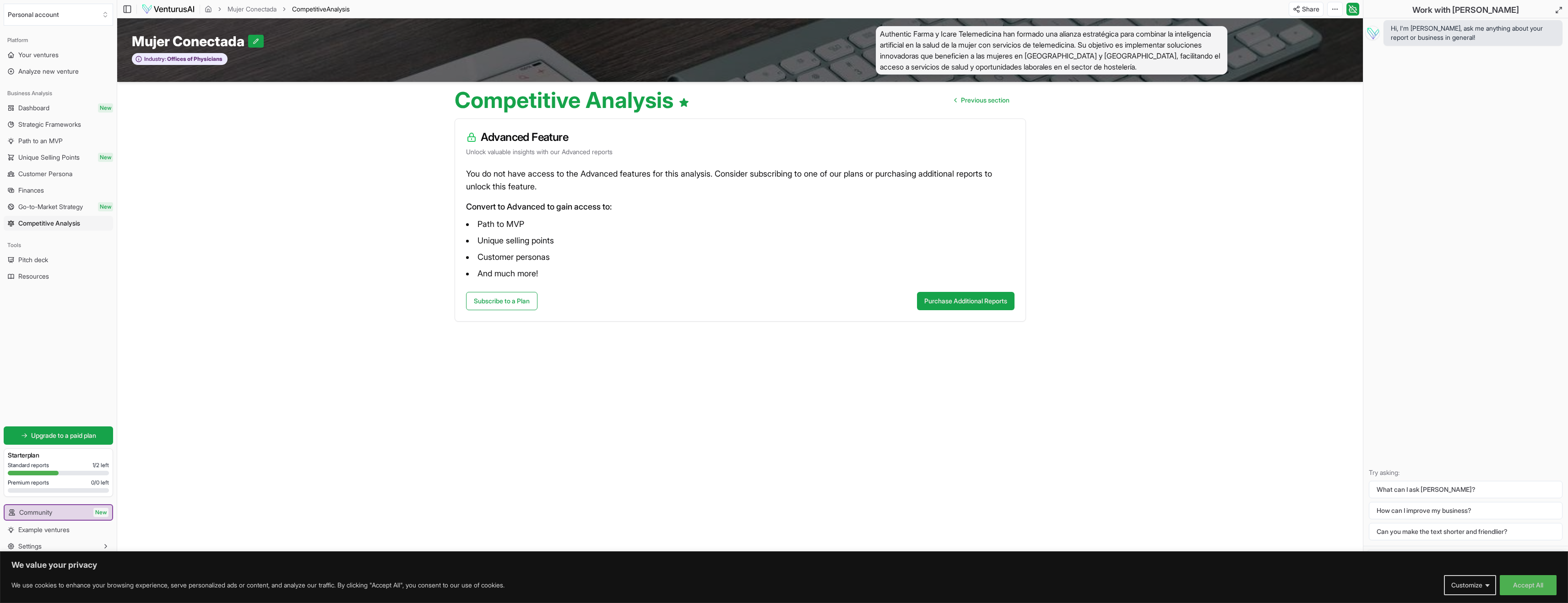
scroll to position [1, 0]
drag, startPoint x: 57, startPoint y: 260, endPoint x: 44, endPoint y: 258, distance: 13.2
click at [44, 258] on span "Pitch deck" at bounding box center [33, 260] width 30 height 9
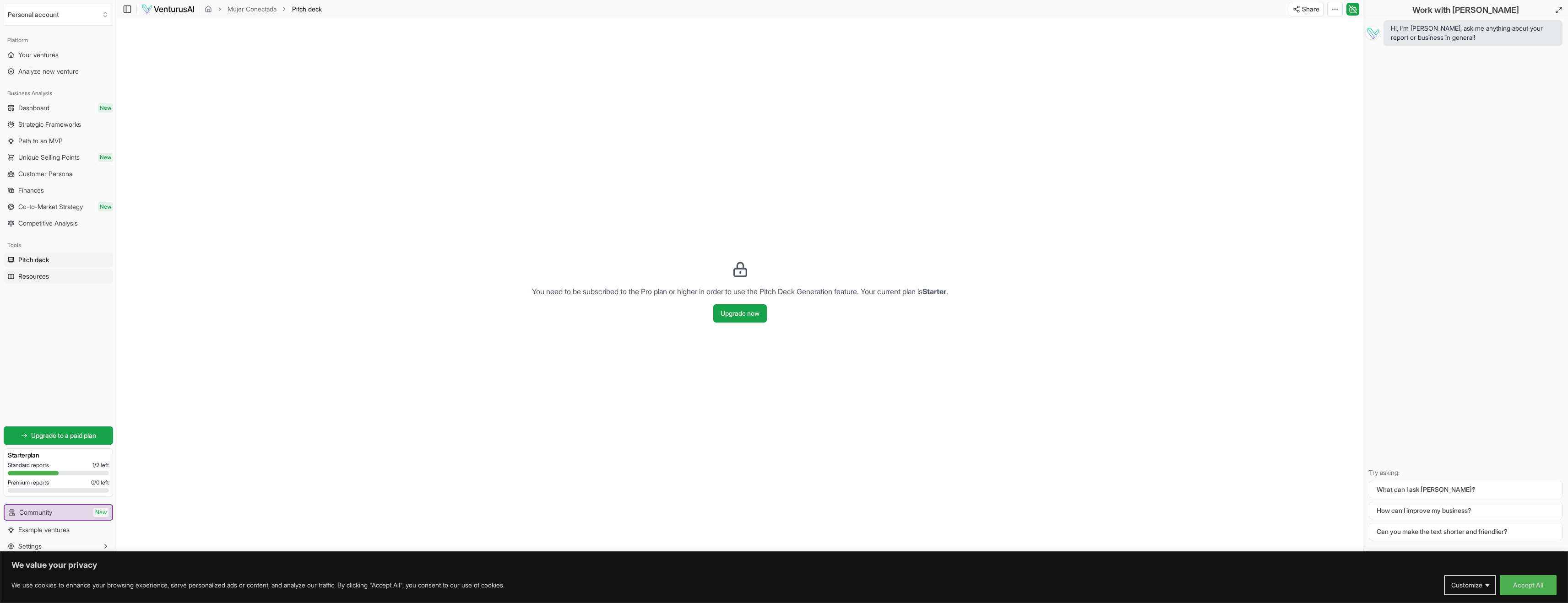
click at [35, 278] on span "Resources" at bounding box center [33, 276] width 30 height 9
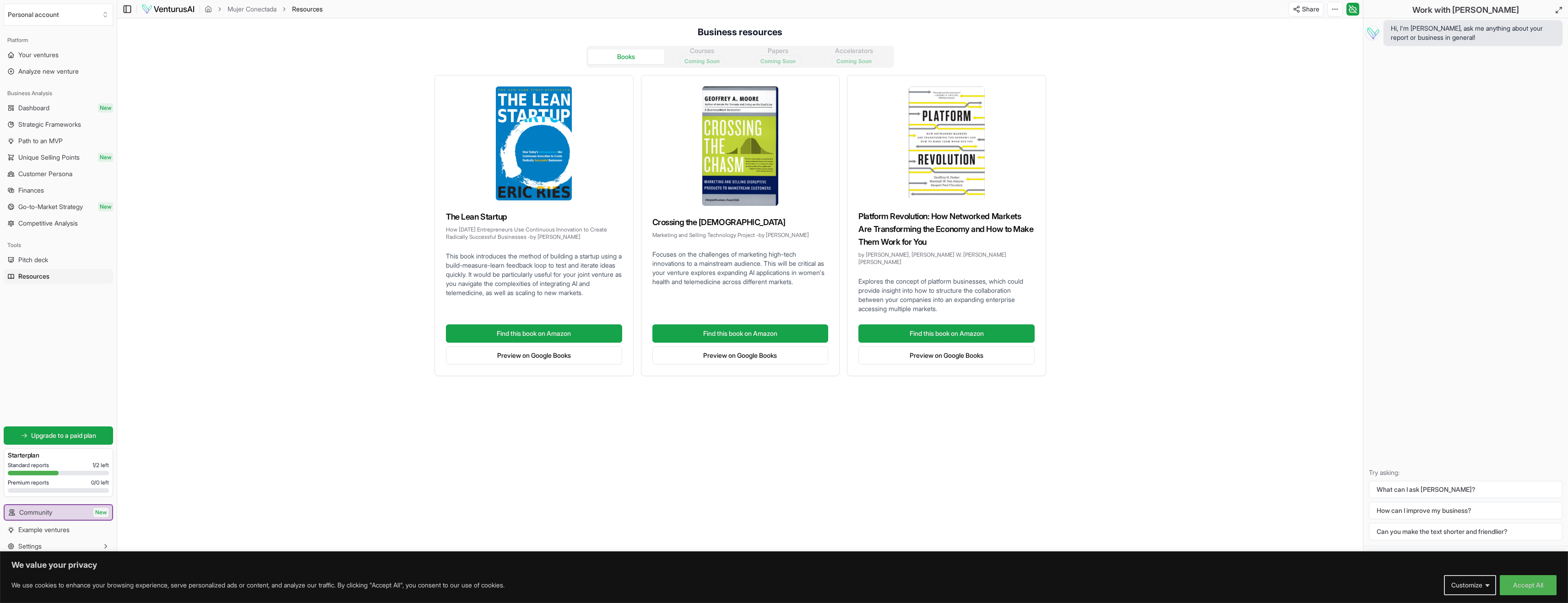
click at [128, 12] on icon at bounding box center [127, 9] width 9 height 11
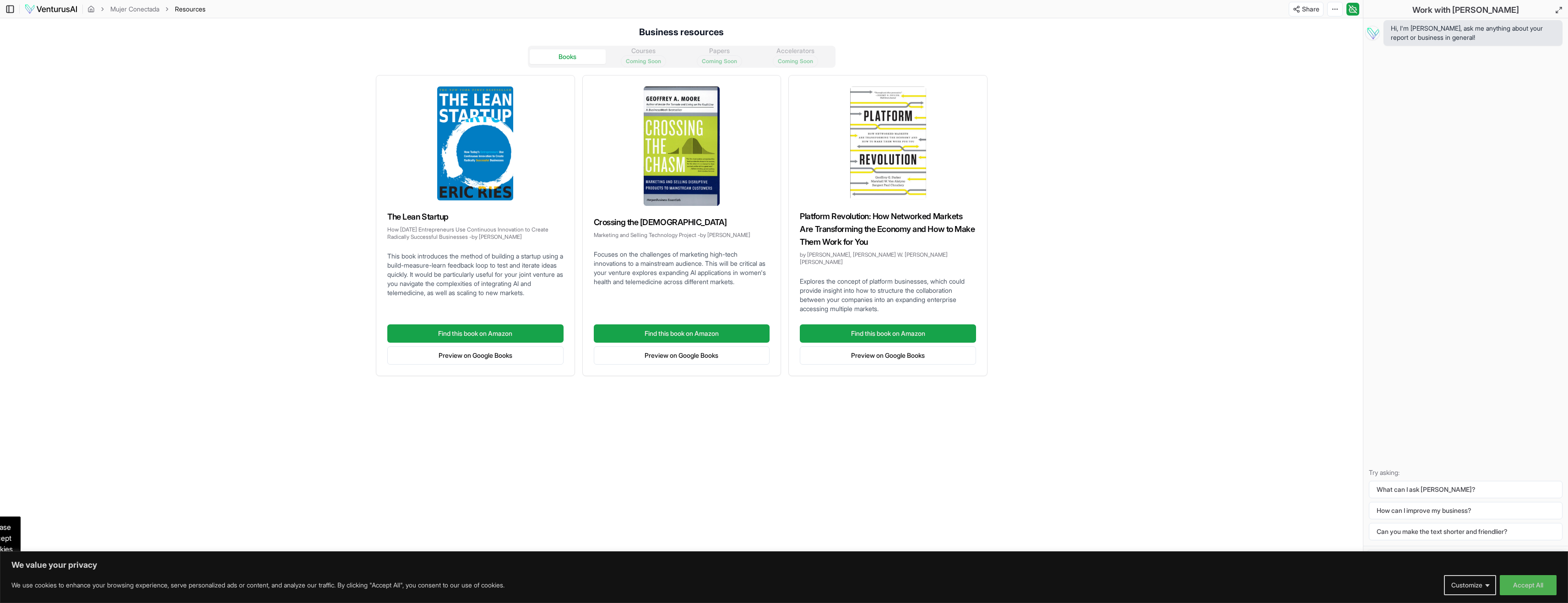
click at [9, 10] on icon at bounding box center [10, 9] width 9 height 11
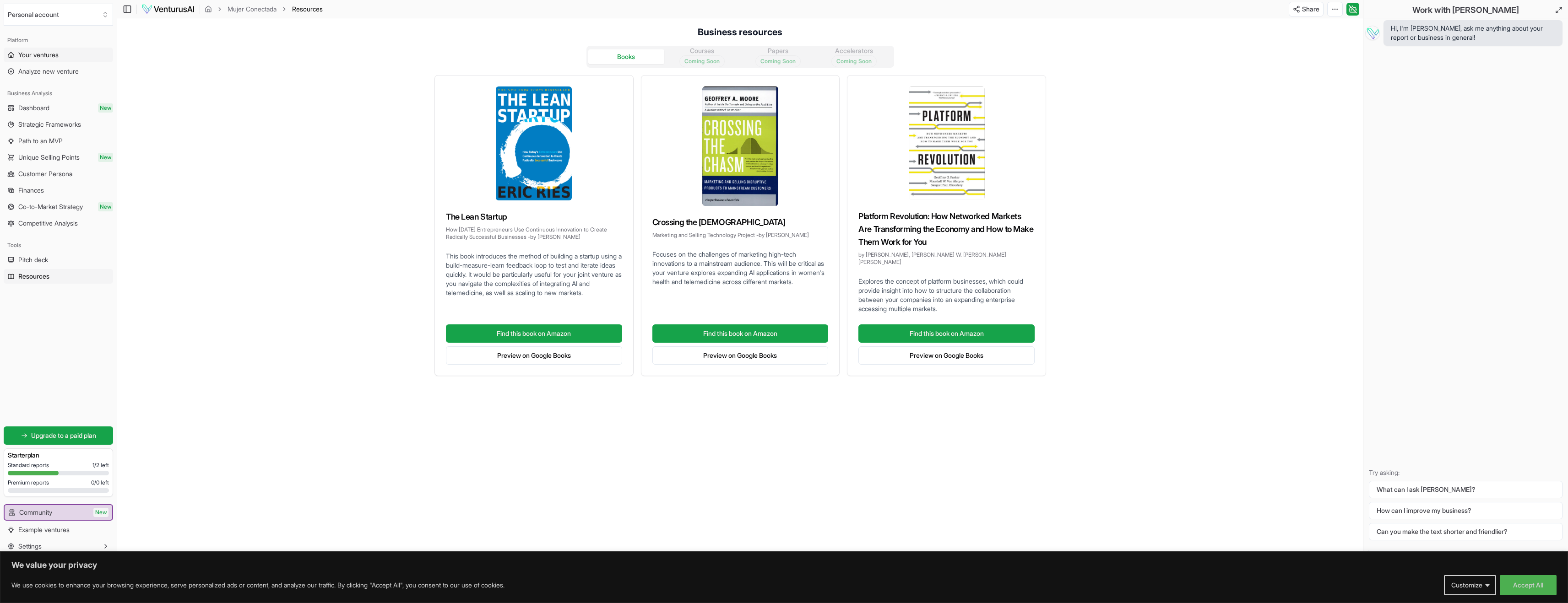
click at [30, 55] on span "Your ventures" at bounding box center [38, 55] width 40 height 9
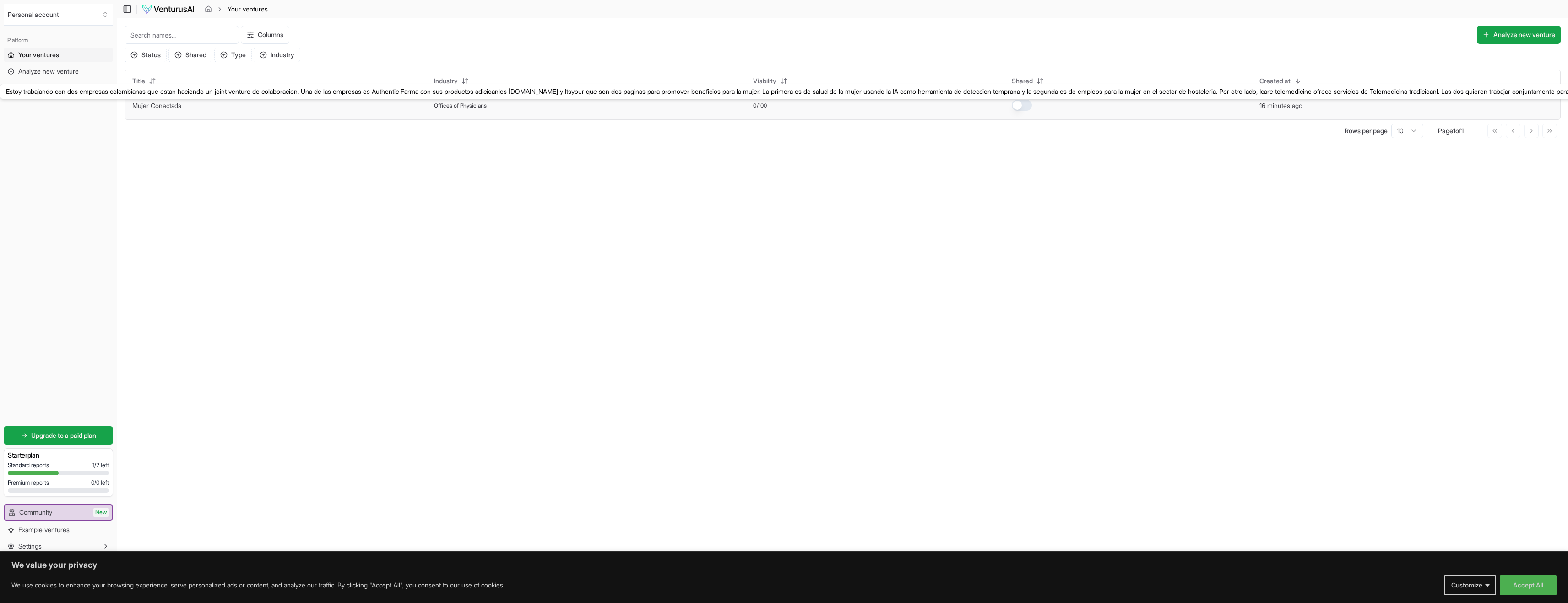
click at [159, 107] on link "Mujer Conectada" at bounding box center [156, 105] width 49 height 8
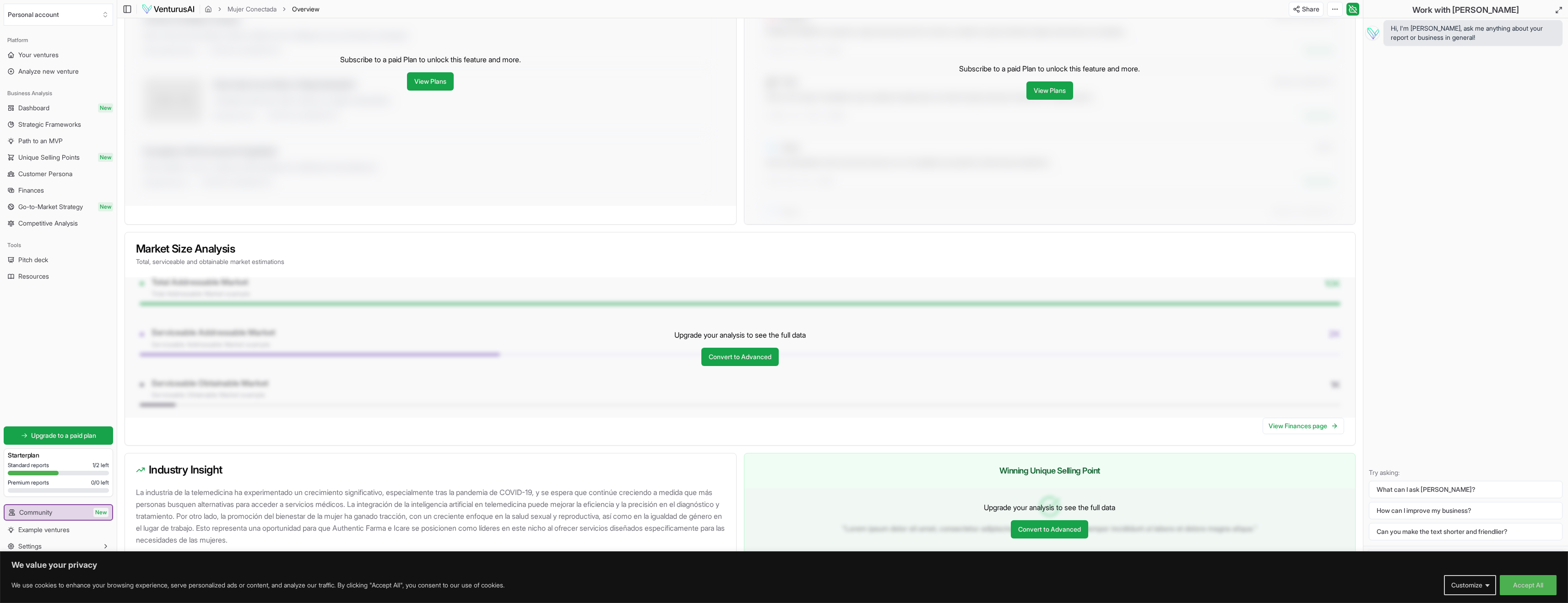
scroll to position [546, 0]
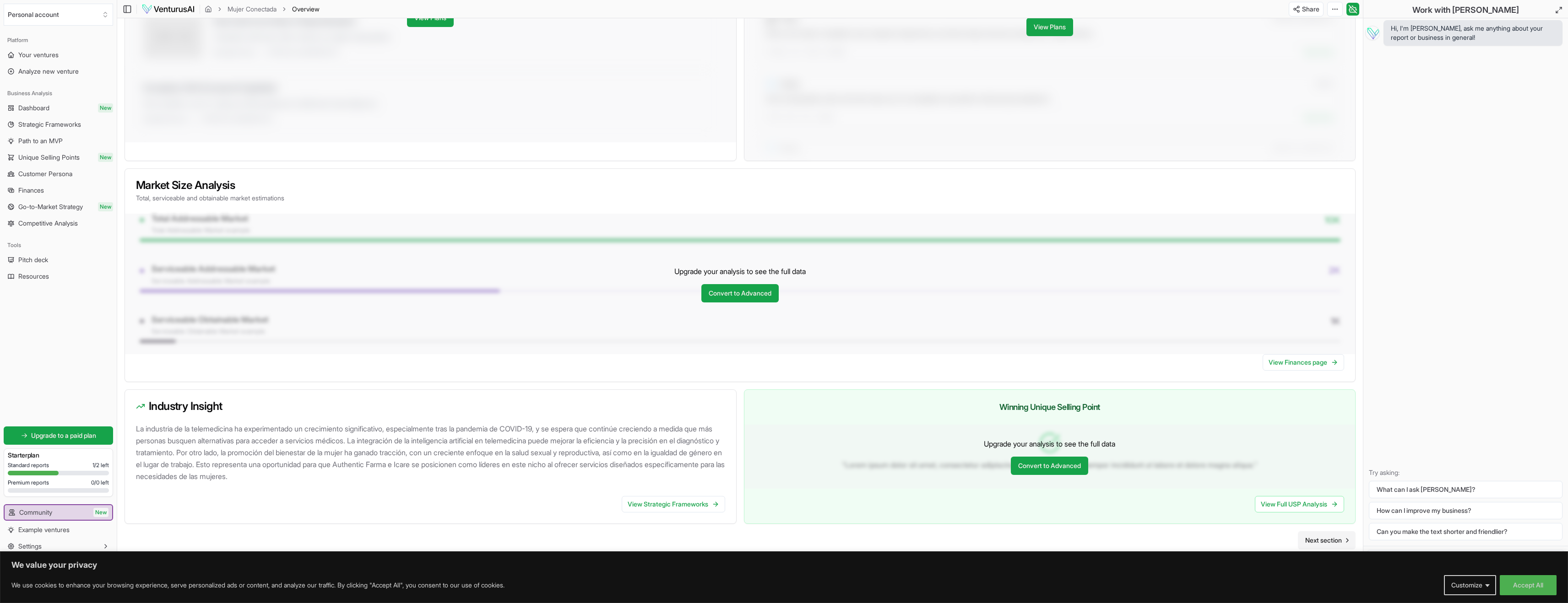
click at [1340, 540] on span "Next section" at bounding box center [1323, 540] width 37 height 9
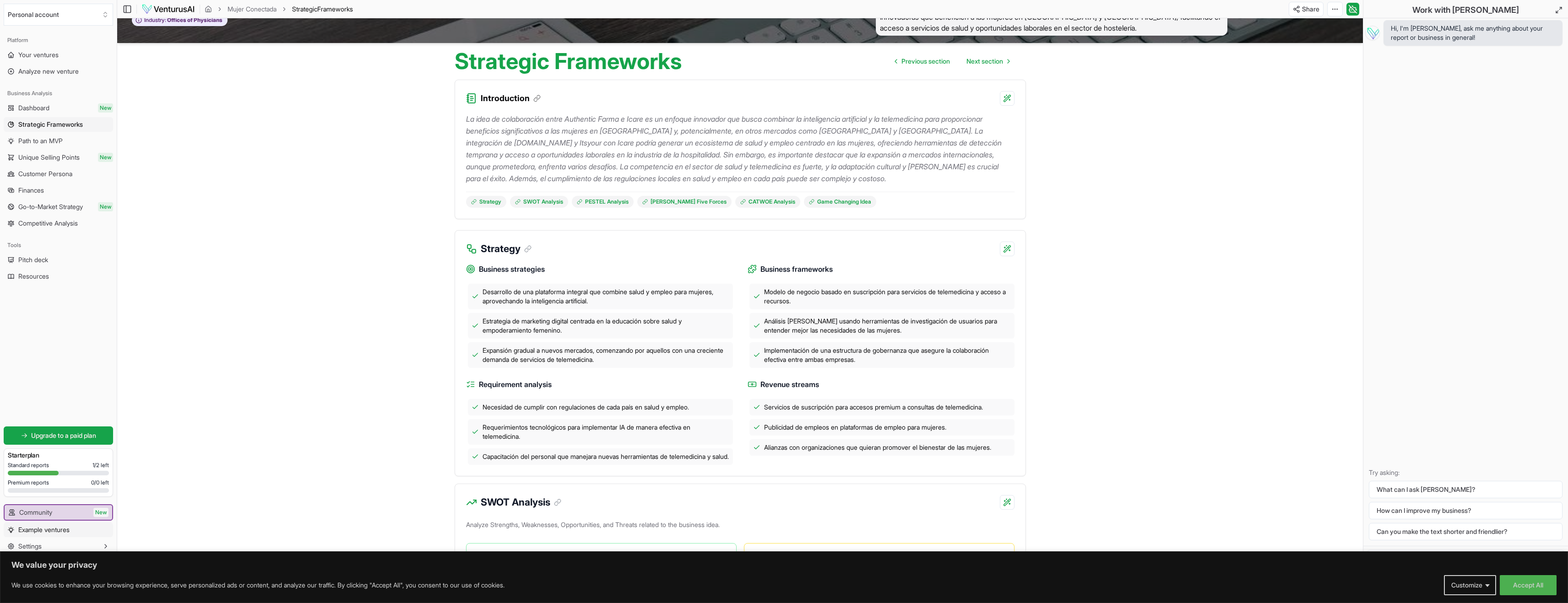
scroll to position [40, 0]
click at [69, 532] on span "Example ventures" at bounding box center [44, 529] width 51 height 9
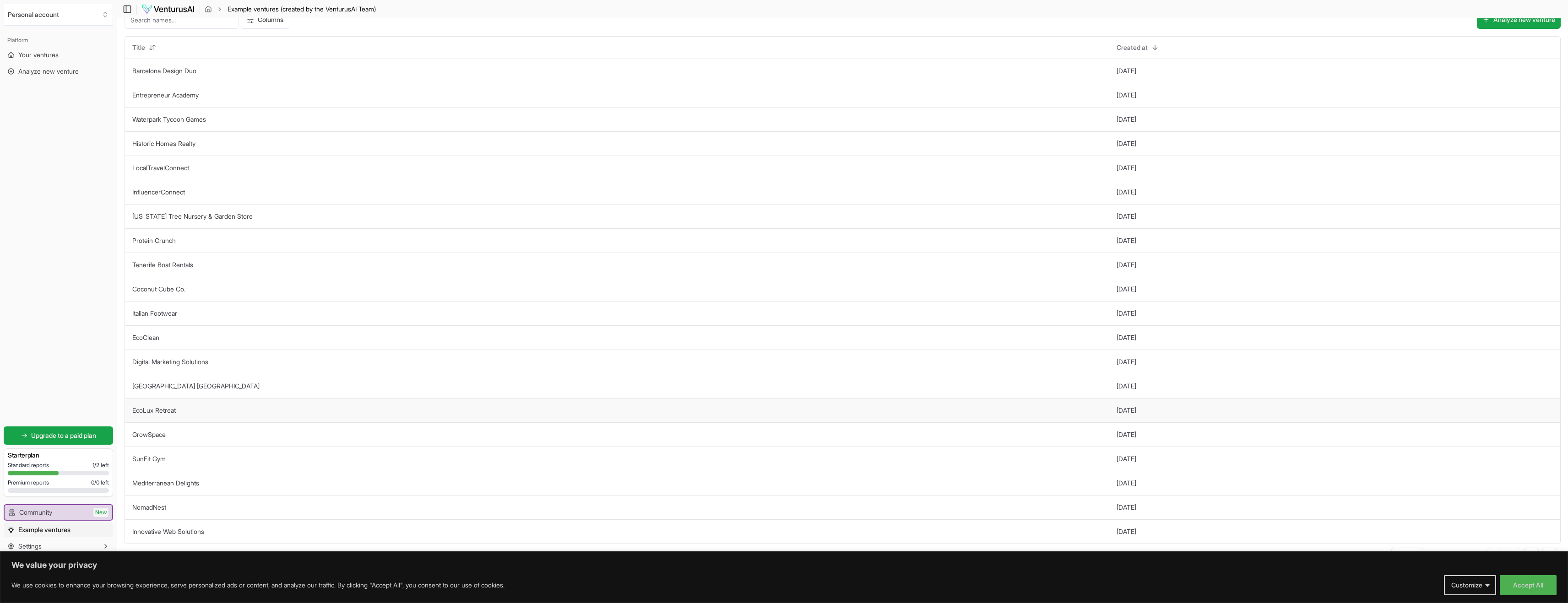
scroll to position [28, 0]
click at [63, 55] on link "Your ventures" at bounding box center [58, 55] width 110 height 15
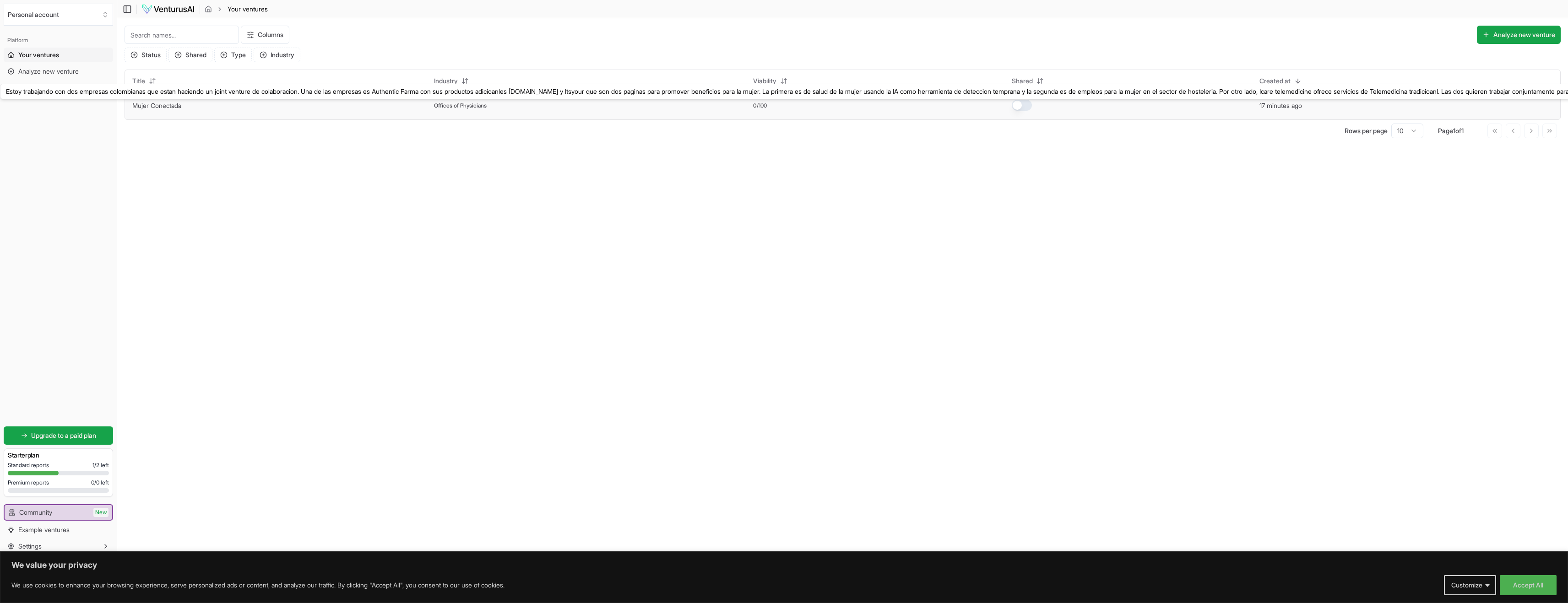
click at [149, 106] on link "Mujer Conectada" at bounding box center [156, 105] width 49 height 8
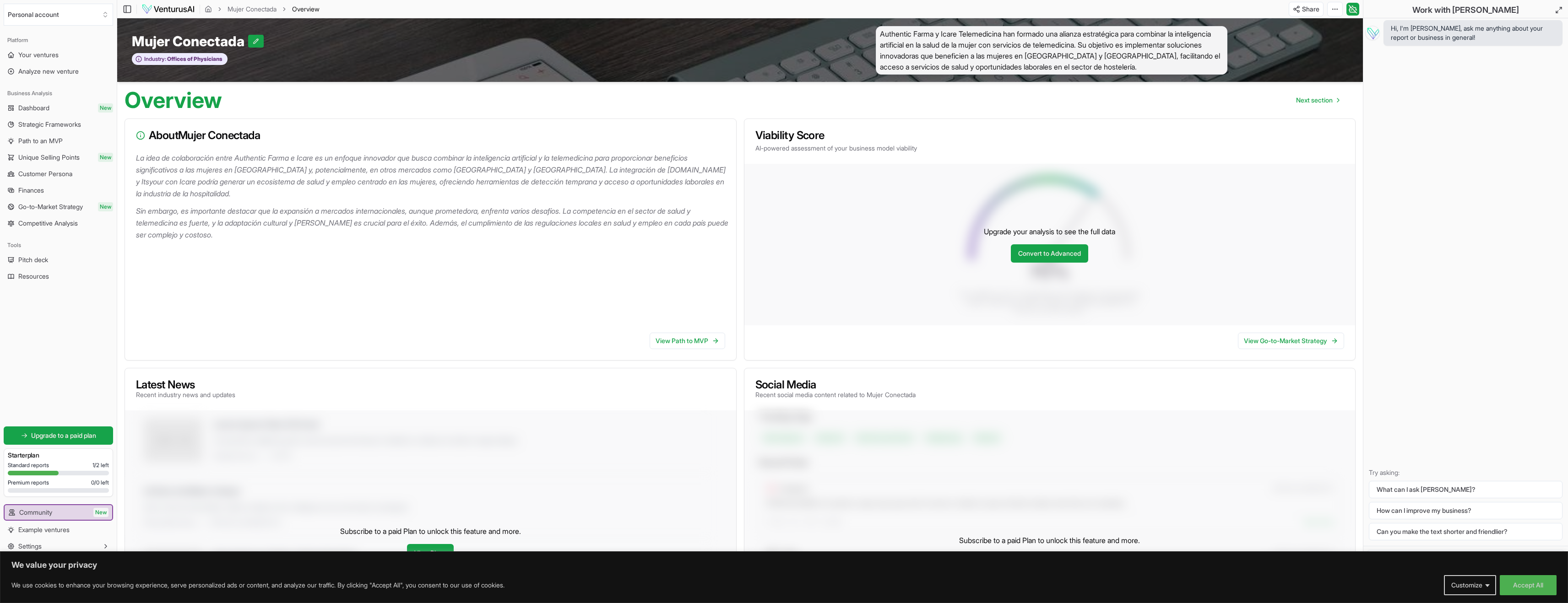
click at [258, 277] on div "La idea de colaboración entre Authentic Farma e Icare es un enfoque innovador q…" at bounding box center [430, 239] width 611 height 173
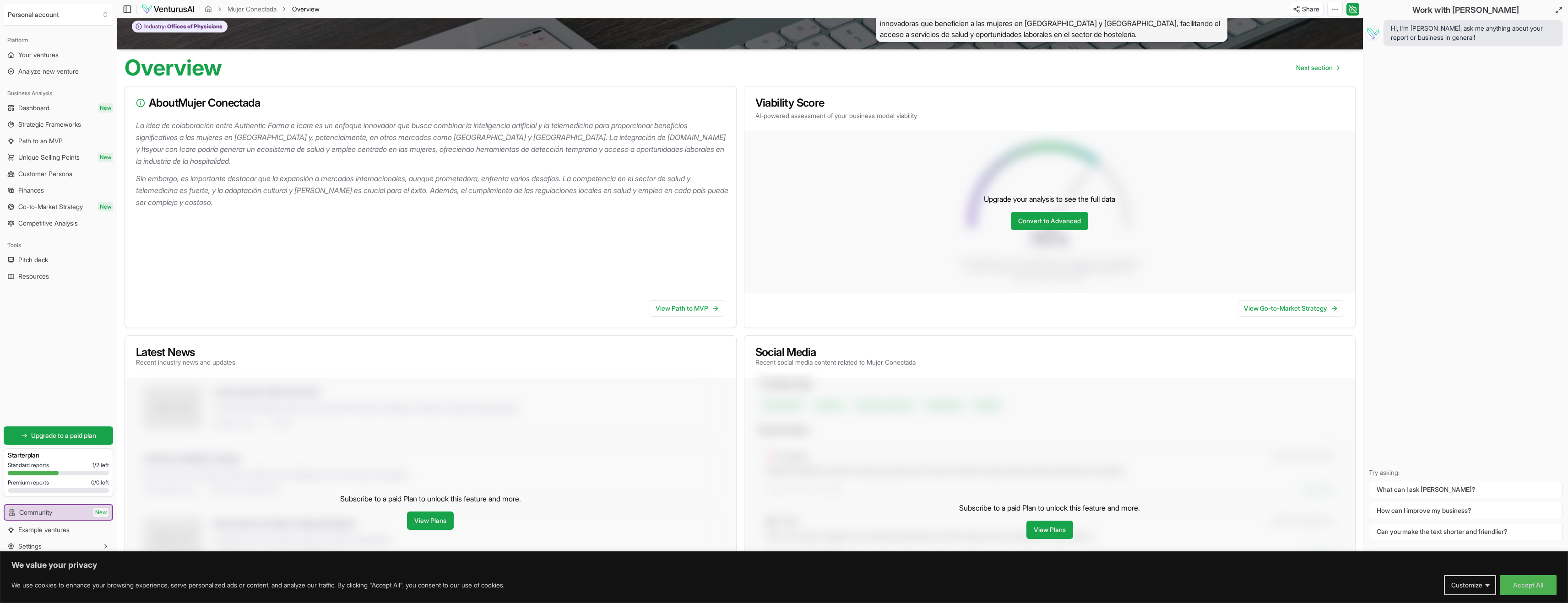
scroll to position [34, 0]
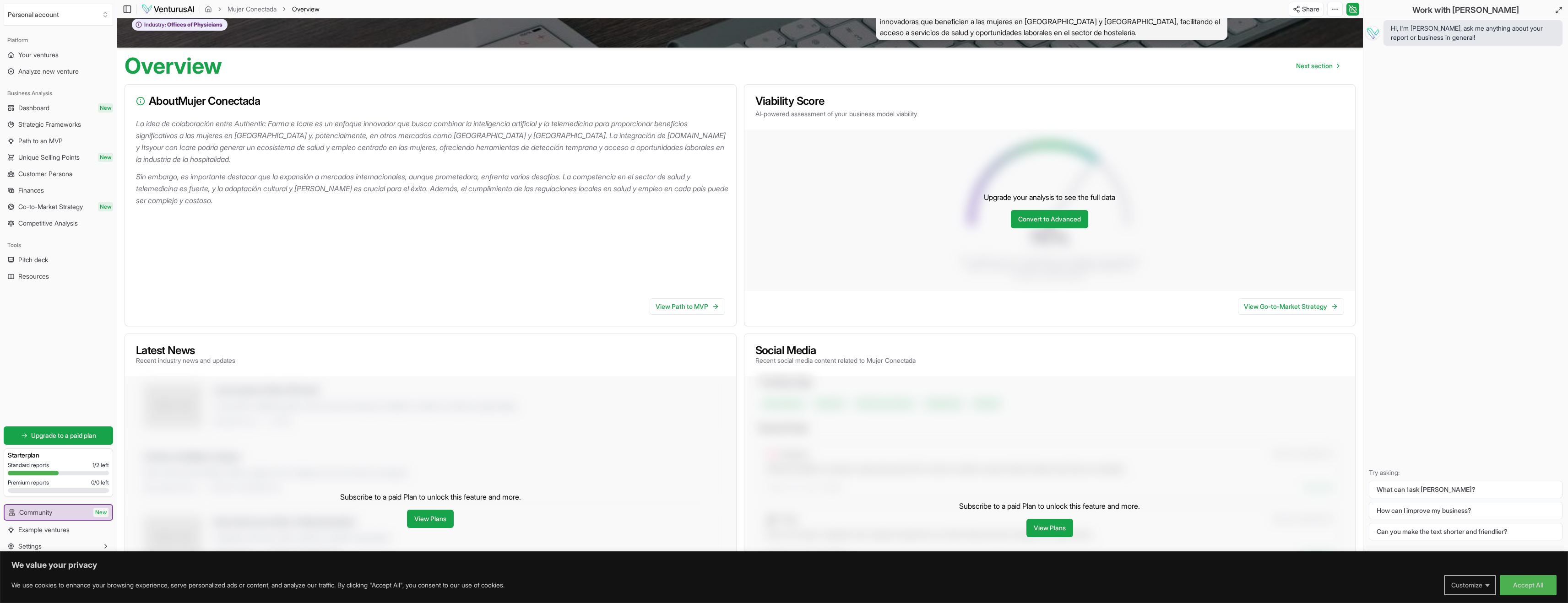
click at [1485, 587] on button "Customize" at bounding box center [1470, 585] width 52 height 20
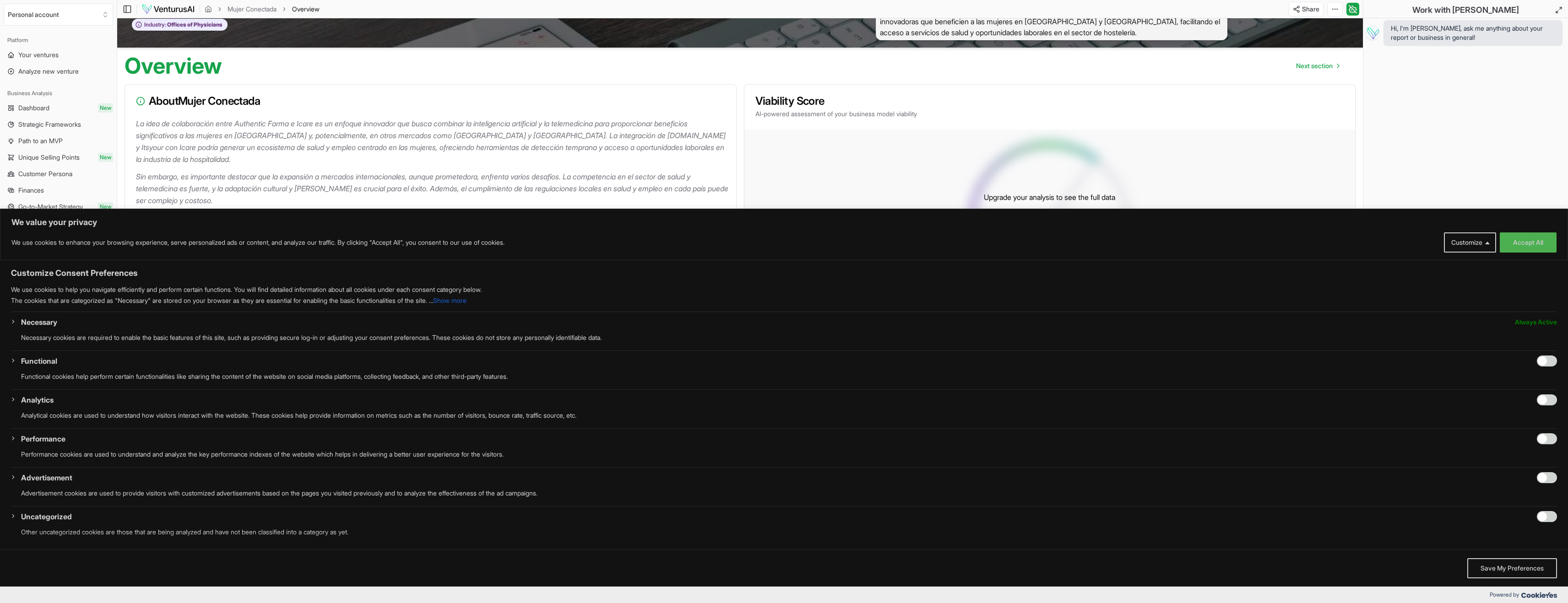
click at [1550, 366] on div "Customize Consent Preferences We use cookies to help you navigate efficiently a…" at bounding box center [784, 405] width 1568 height 289
click at [1541, 363] on input "Enable Functional" at bounding box center [1547, 361] width 20 height 11
click at [1545, 361] on input "Disable Functional" at bounding box center [1547, 361] width 20 height 11
checkbox input "false"
click at [1520, 568] on button "Save My Preferences" at bounding box center [1512, 568] width 89 height 20
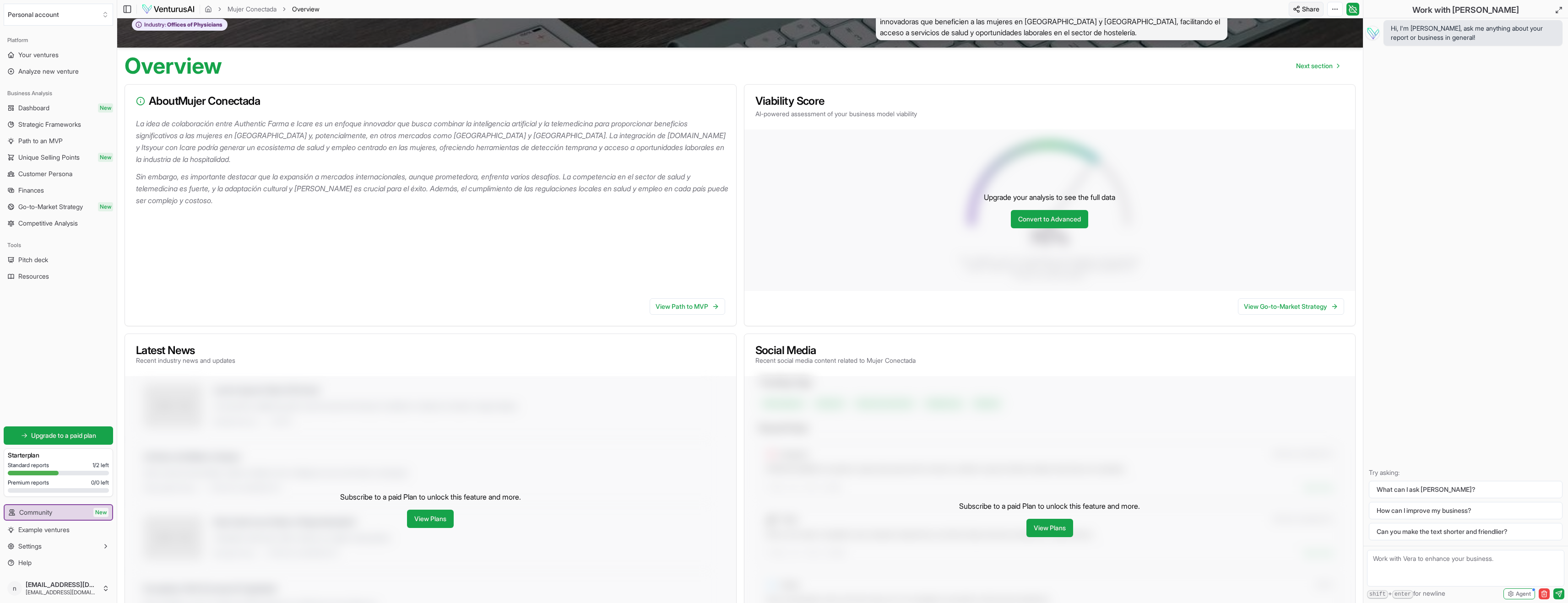
click at [1308, 10] on html "We value your privacy We use cookies to enhance your browsing experience, serve…" at bounding box center [784, 267] width 1568 height 603
click at [1338, 12] on html "We value your privacy We use cookies to enhance your browsing experience, serve…" at bounding box center [784, 267] width 1568 height 603
click at [1321, 43] on div "Download PDF" at bounding box center [1300, 43] width 75 height 15
